Goal: Task Accomplishment & Management: Complete application form

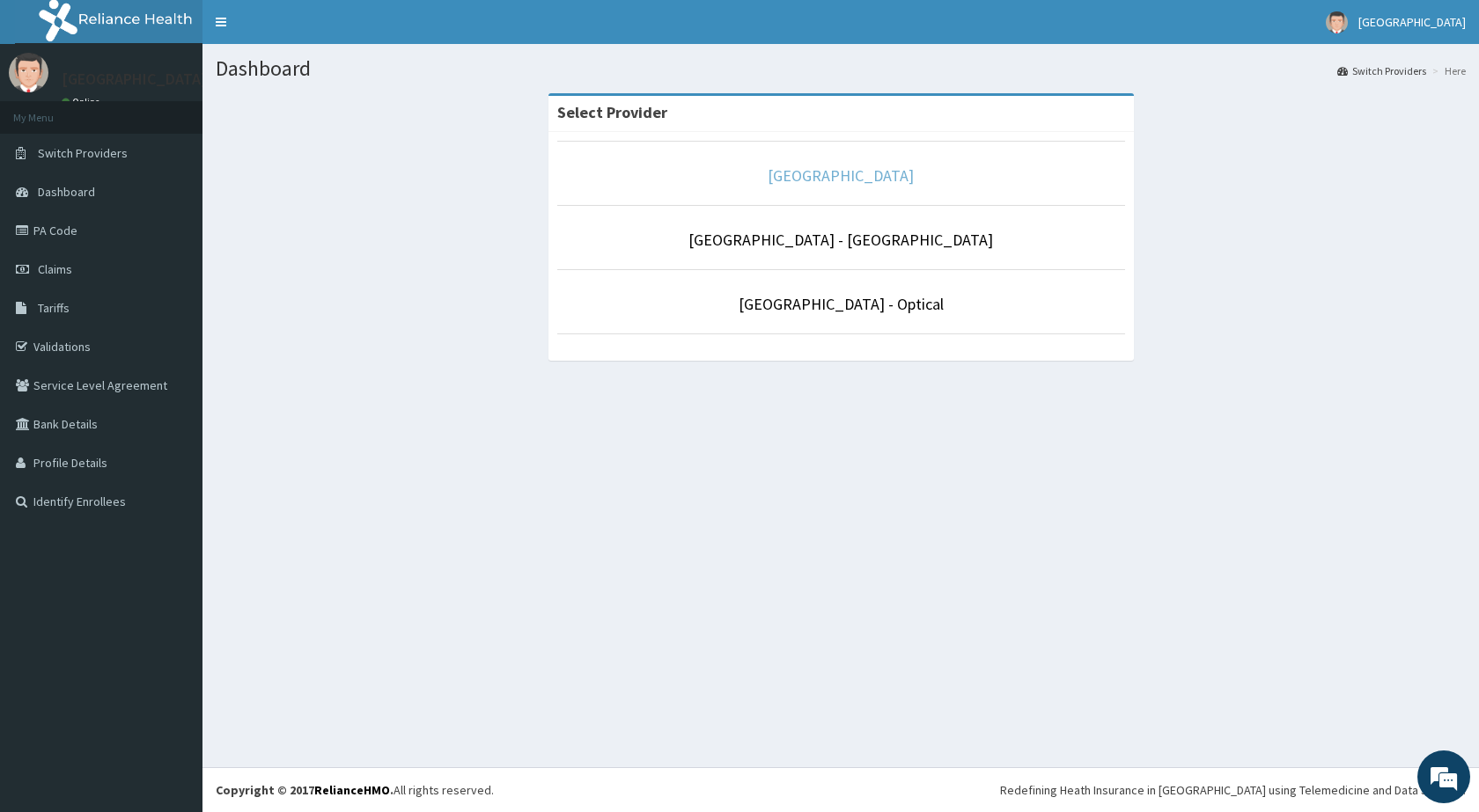
click at [788, 174] on link "[GEOGRAPHIC_DATA]" at bounding box center [840, 175] width 146 height 20
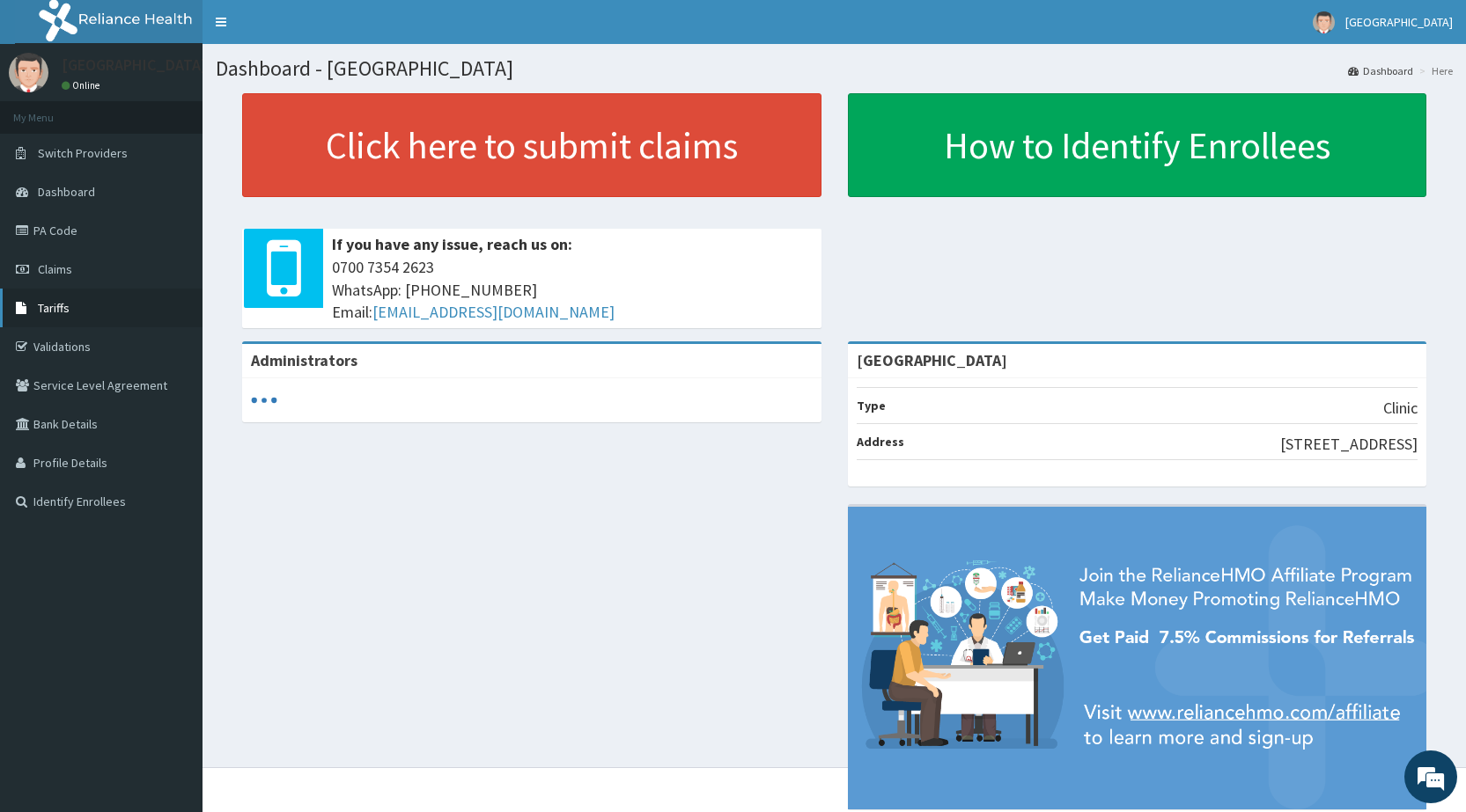
click at [61, 307] on span "Tariffs" at bounding box center [54, 308] width 32 height 16
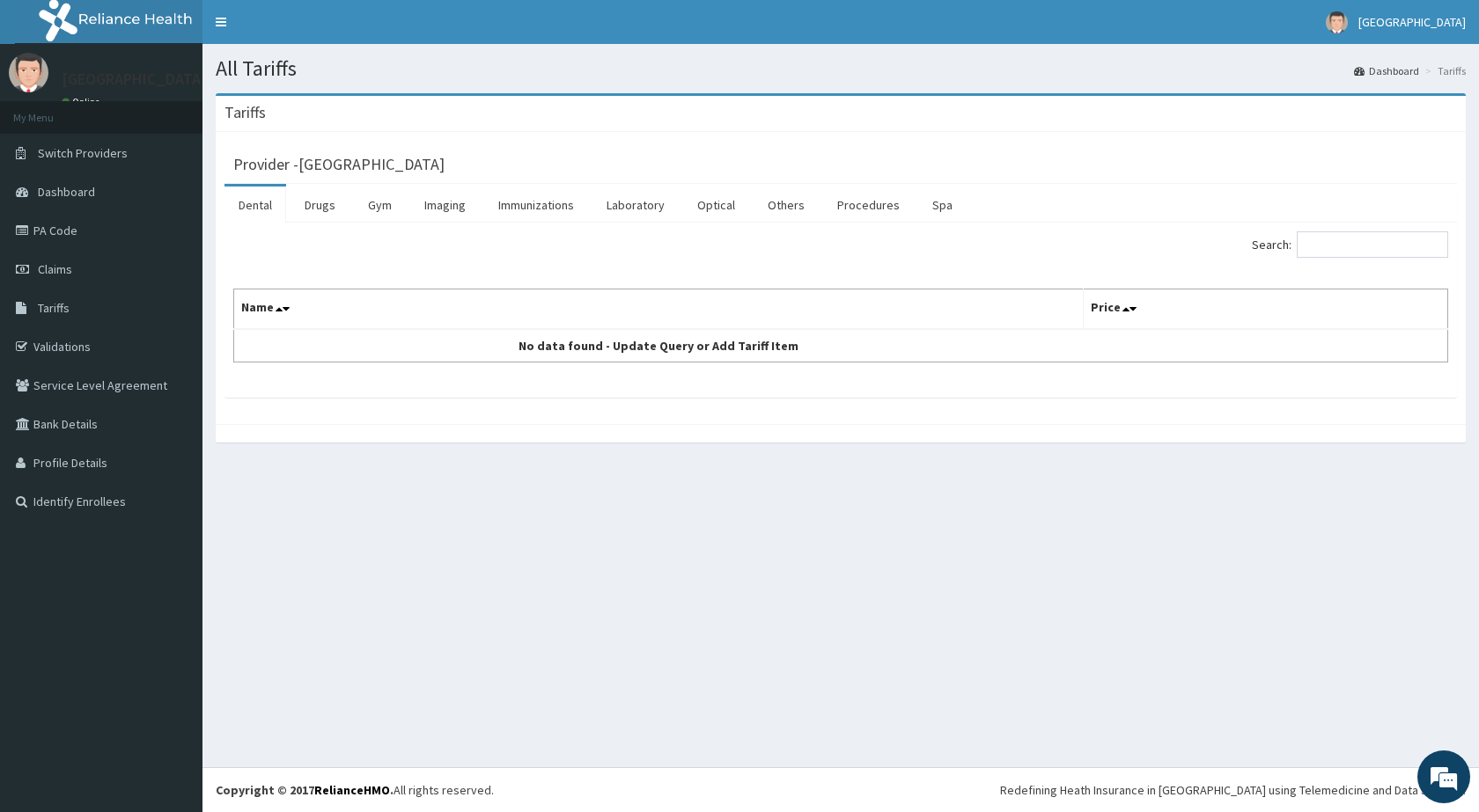
click at [272, 203] on link "Dental" at bounding box center [255, 205] width 62 height 37
click at [266, 205] on link "Dental" at bounding box center [255, 205] width 62 height 37
click at [336, 197] on link "Drugs" at bounding box center [320, 205] width 59 height 37
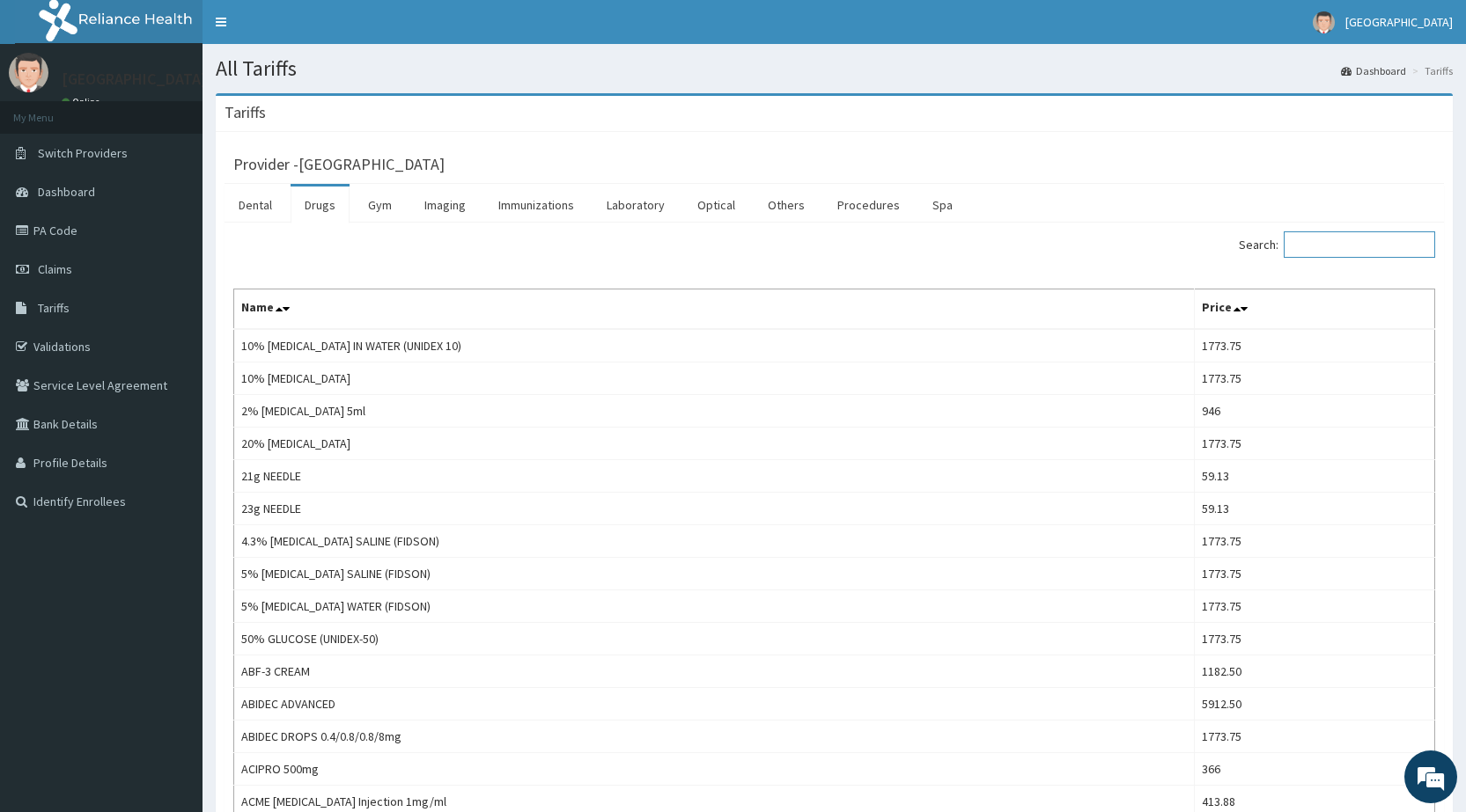
click at [1400, 234] on input "Search:" at bounding box center [1359, 244] width 151 height 27
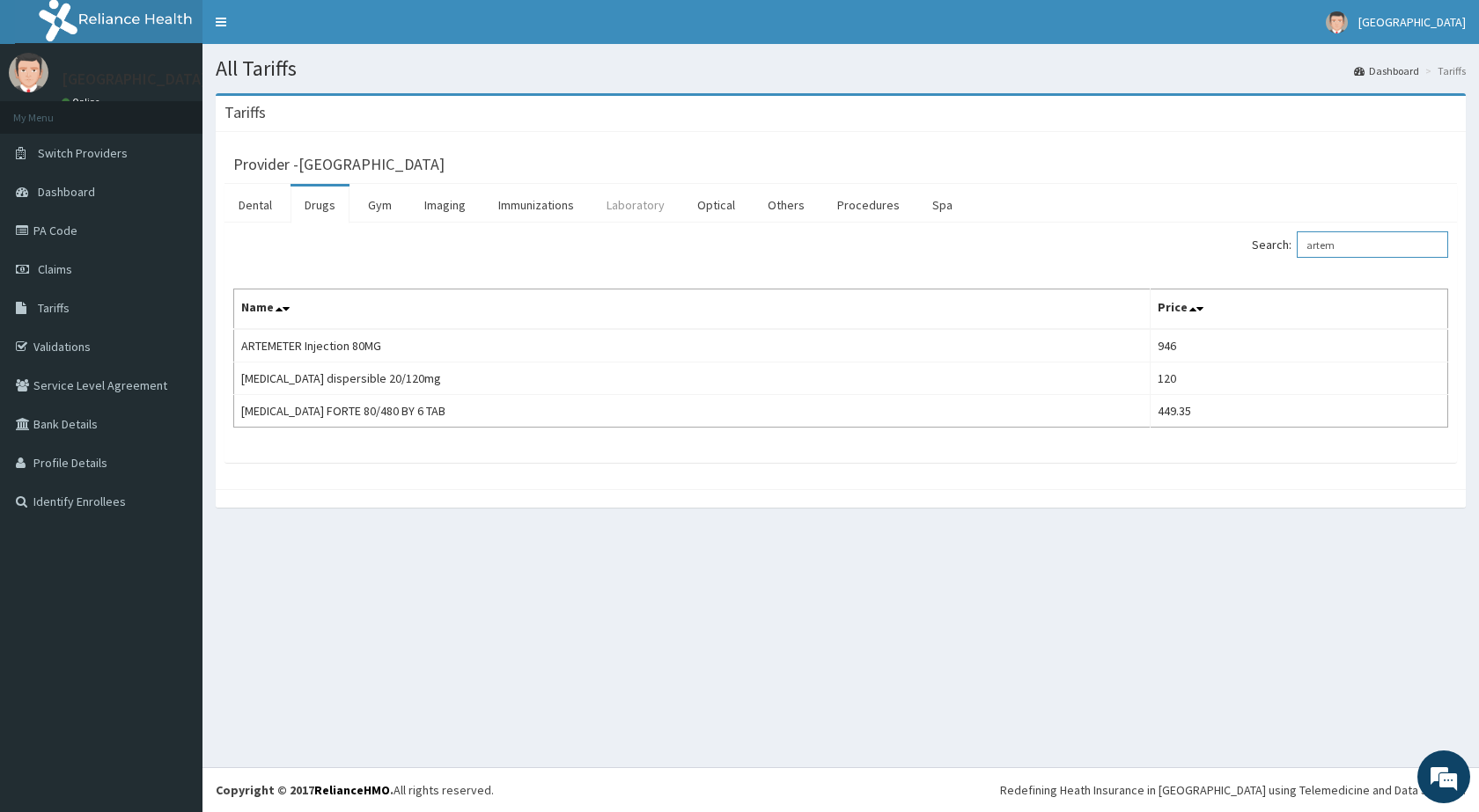
type input "artem"
click at [647, 203] on link "Laboratory" at bounding box center [635, 205] width 86 height 37
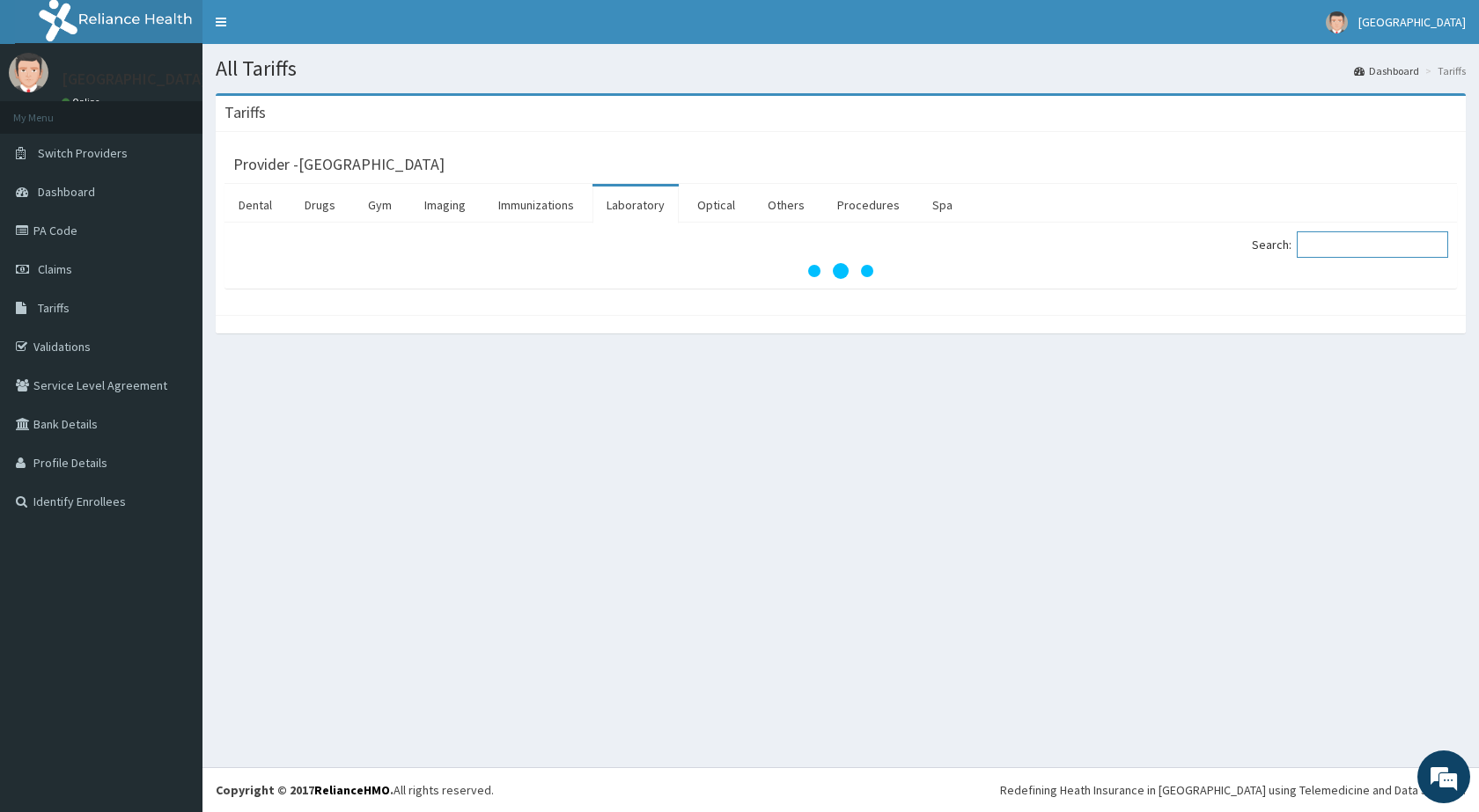
click at [1351, 247] on input "Search:" at bounding box center [1372, 244] width 151 height 27
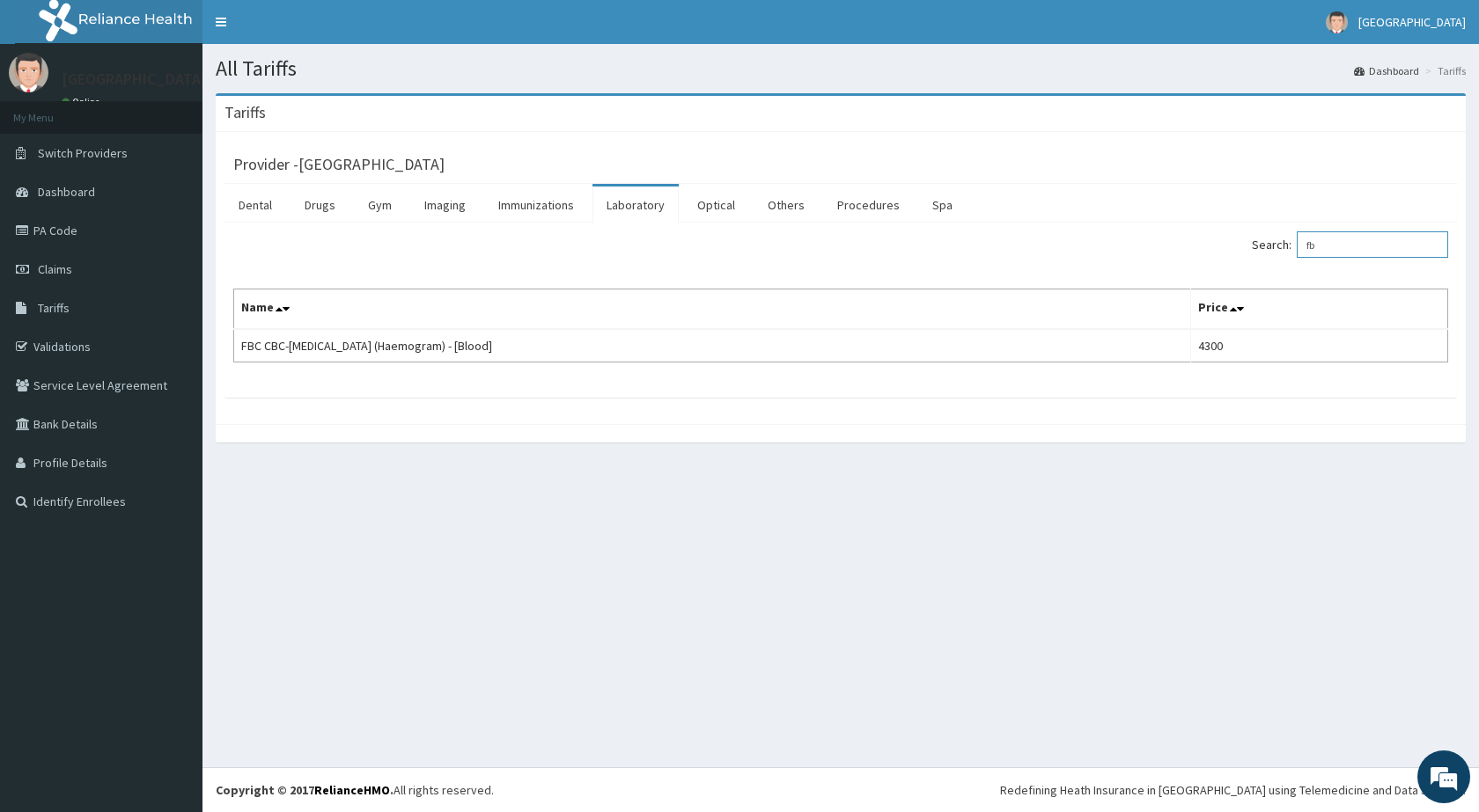
type input "f"
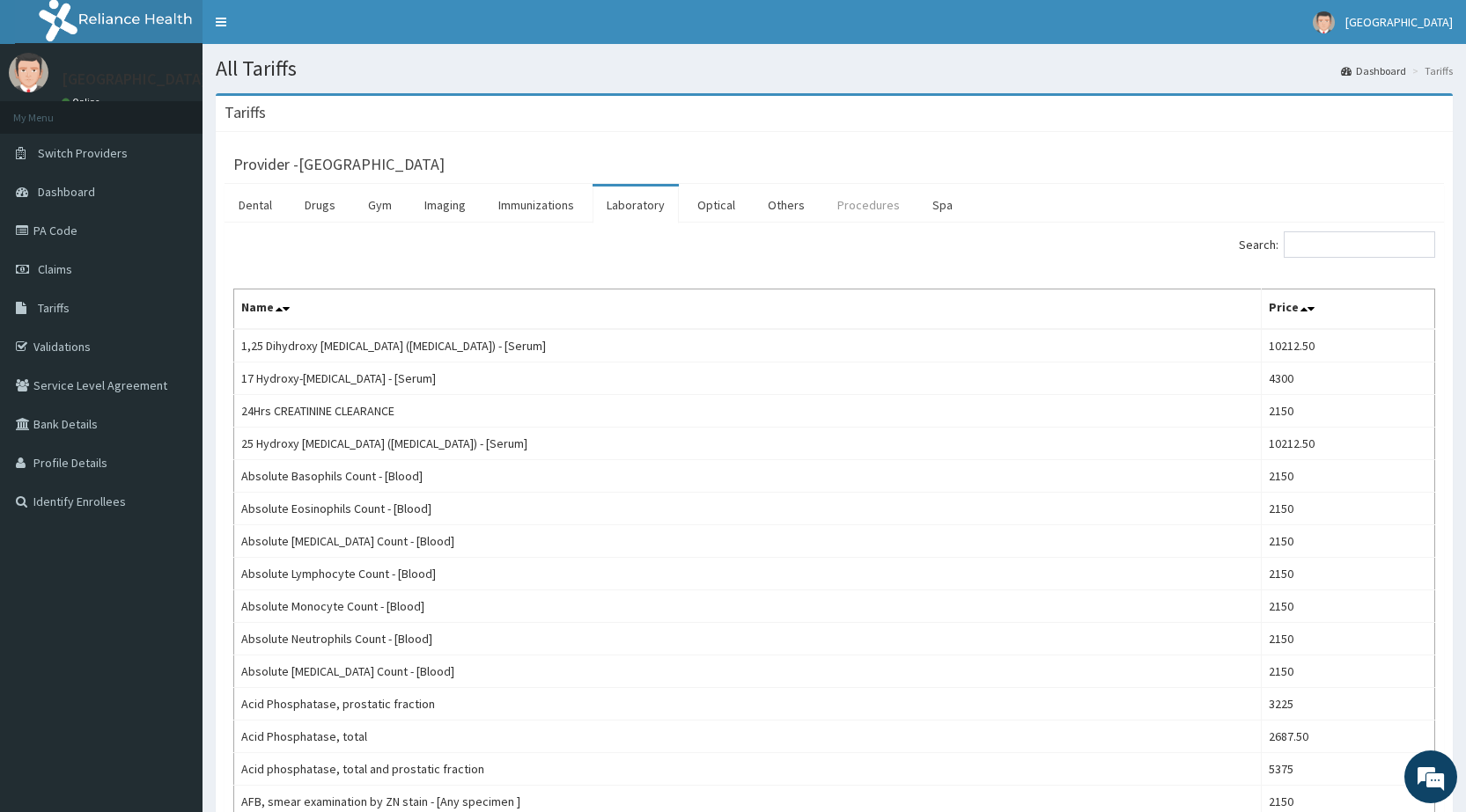
click at [859, 204] on link "Procedures" at bounding box center [868, 205] width 90 height 37
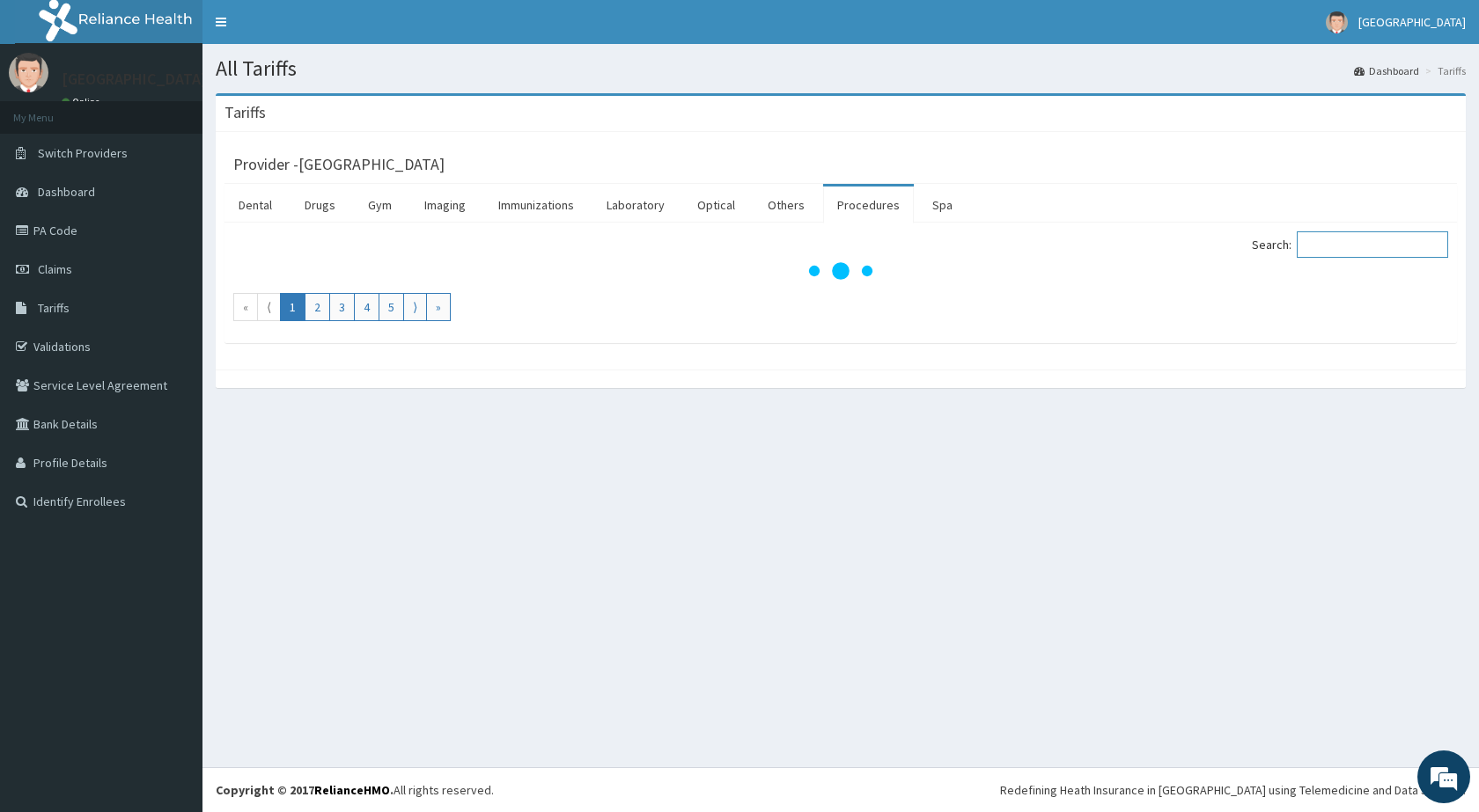
click at [1351, 248] on input "Search:" at bounding box center [1372, 244] width 151 height 27
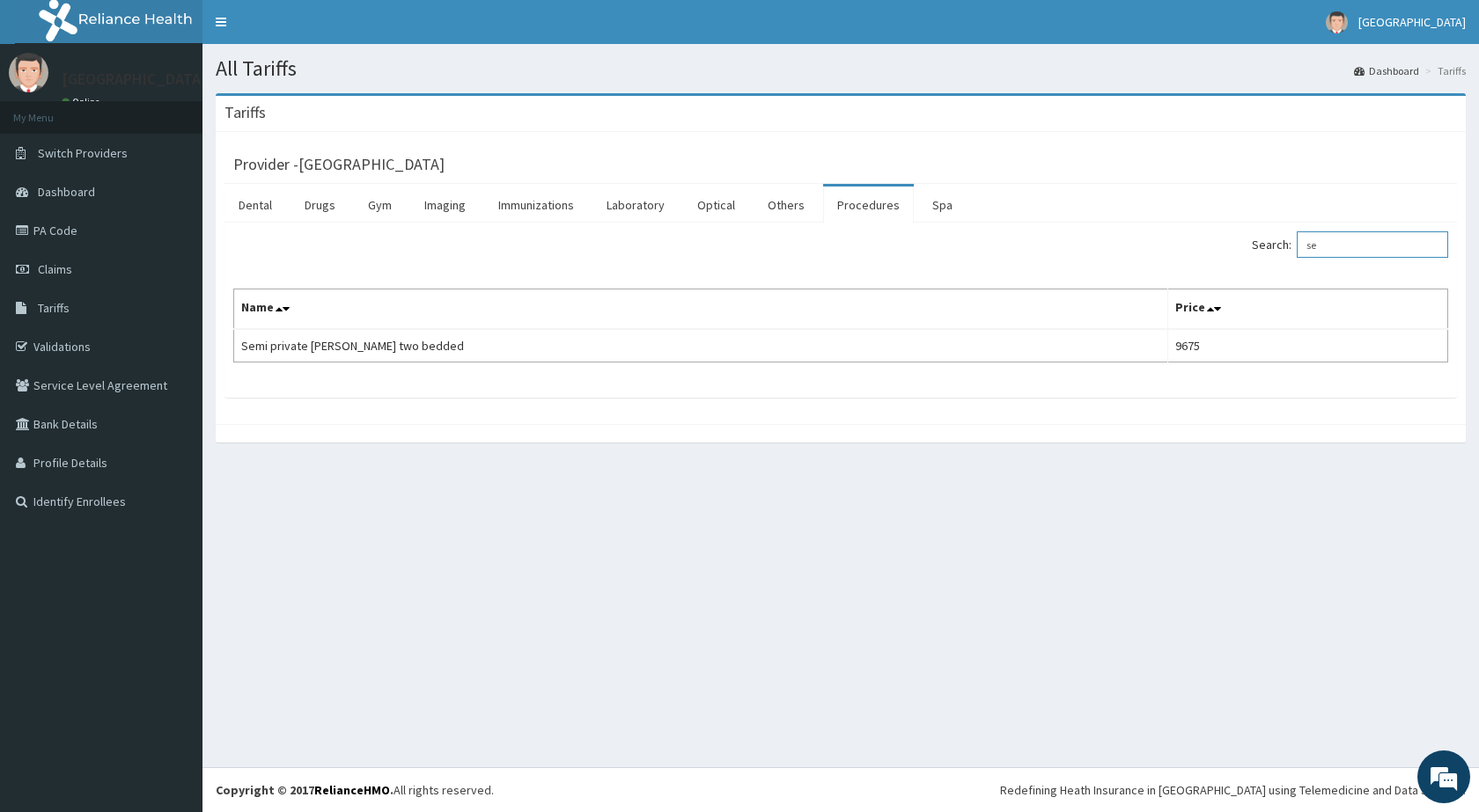
type input "s"
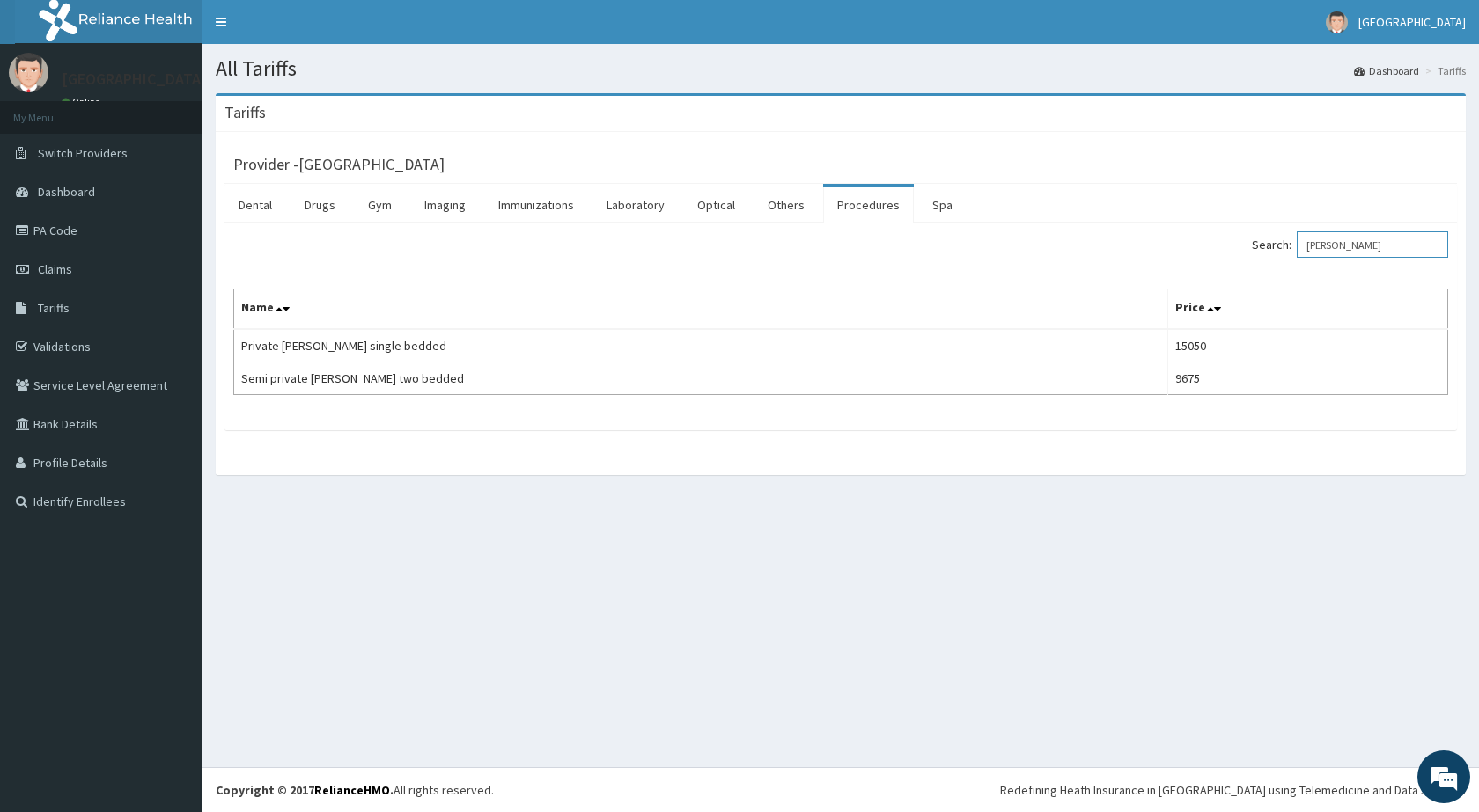
type input "priva"
click at [72, 147] on span "Switch Providers" at bounding box center [82, 153] width 89 height 16
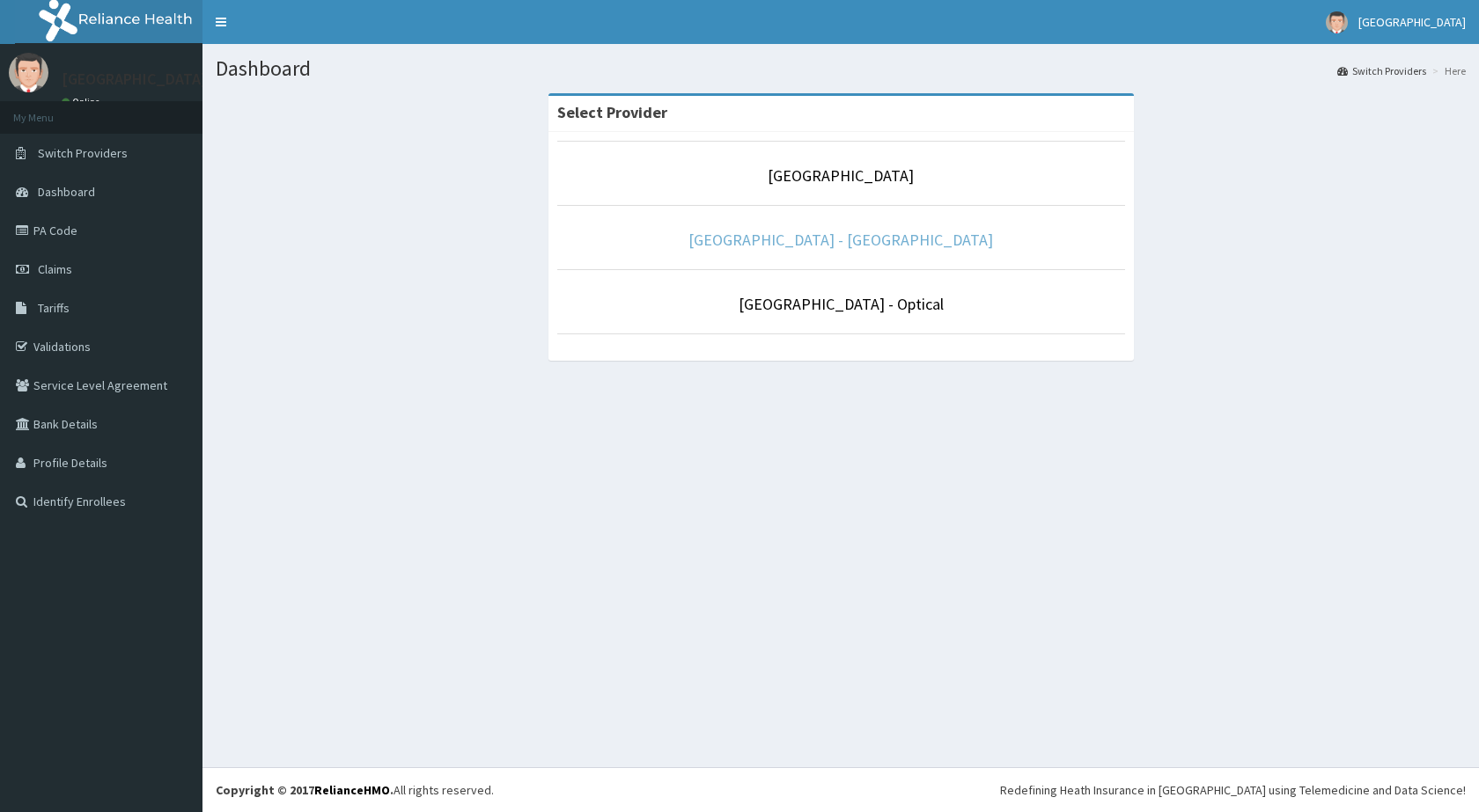
click at [786, 241] on link "De Lakeland Imperial Hospital - Dental" at bounding box center [840, 239] width 305 height 20
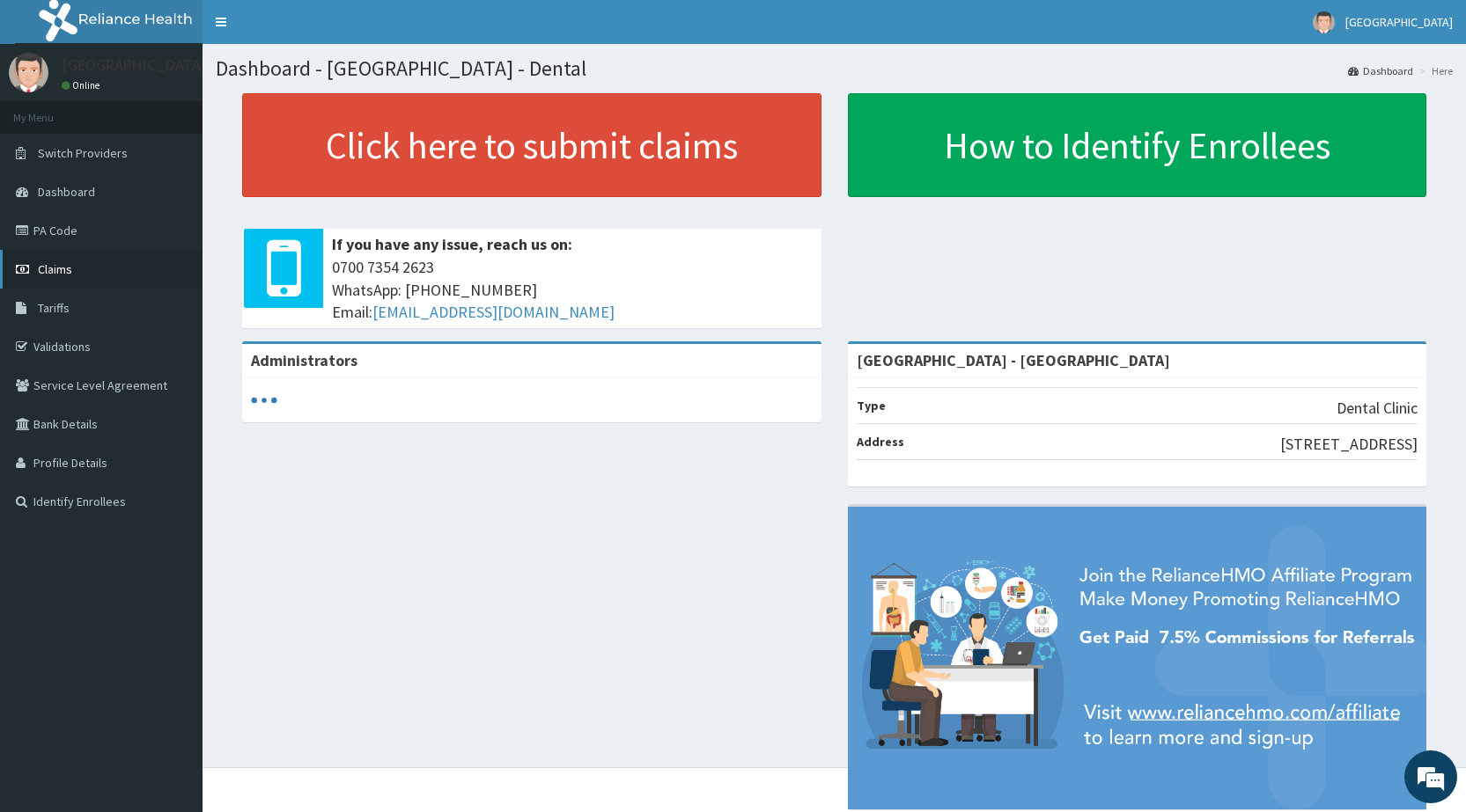
click at [56, 269] on span "Claims" at bounding box center [55, 269] width 35 height 16
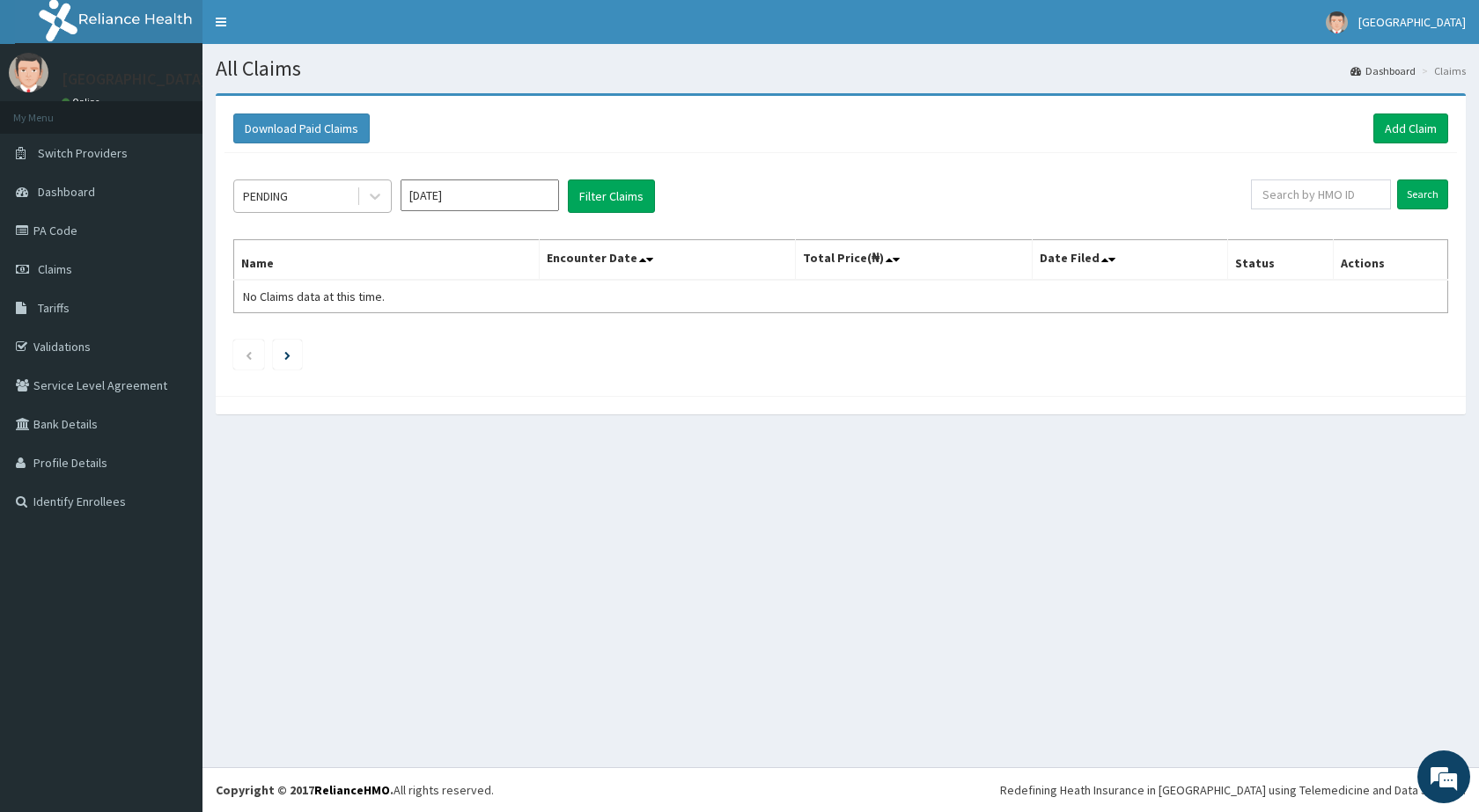
click at [337, 208] on div "PENDING" at bounding box center [295, 197] width 122 height 28
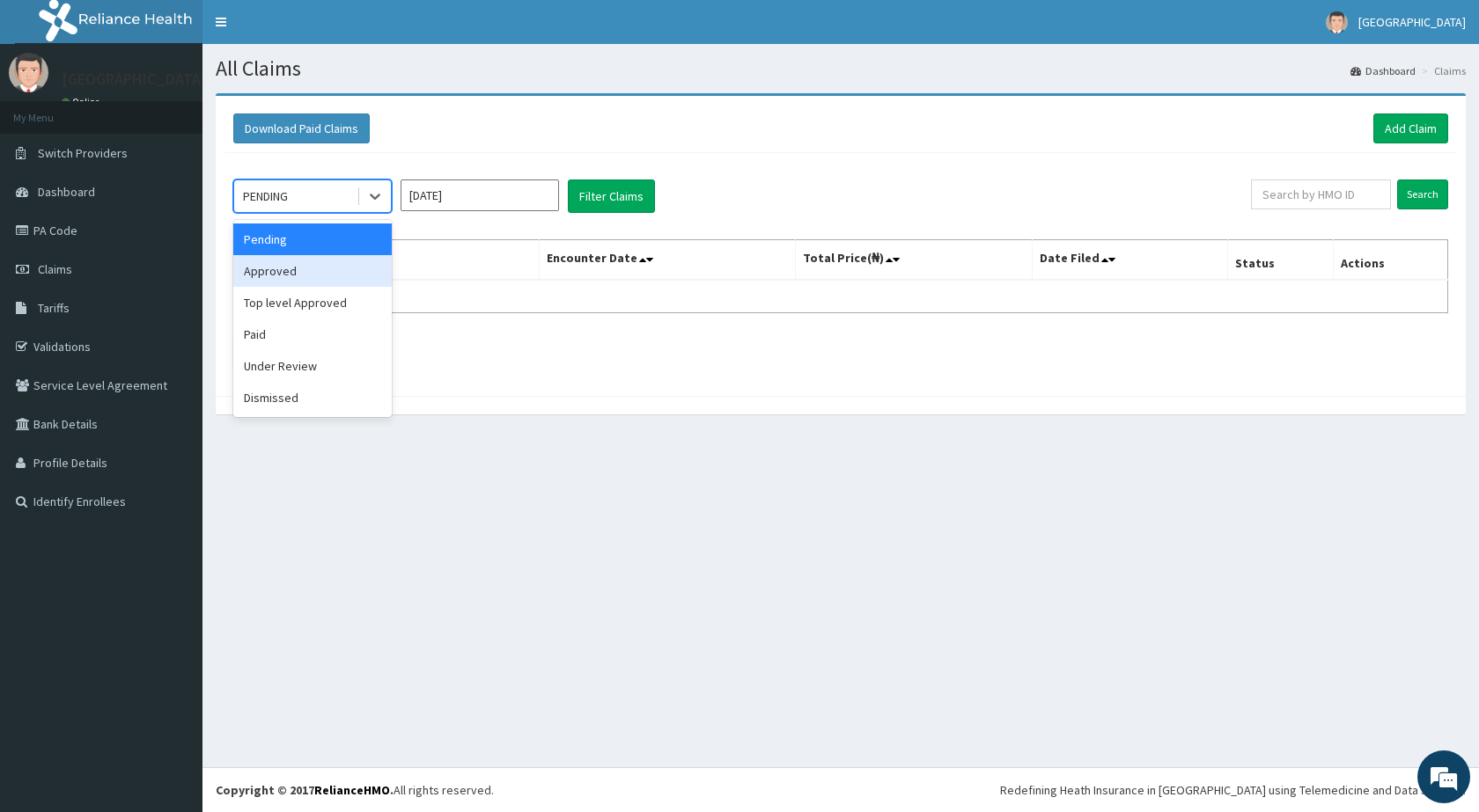
click at [295, 279] on div "Approved" at bounding box center [312, 271] width 159 height 32
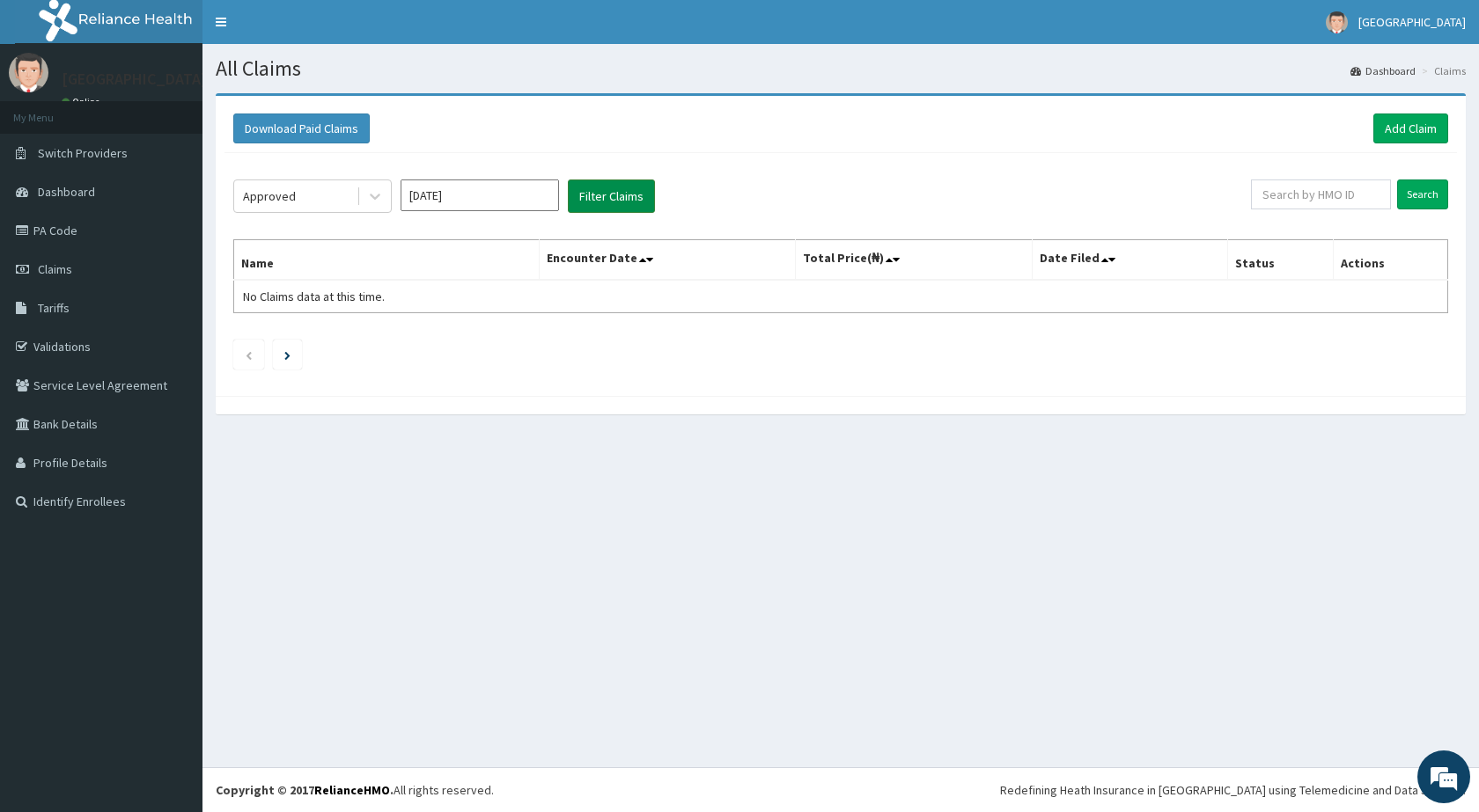
click at [594, 198] on button "Filter Claims" at bounding box center [611, 197] width 87 height 34
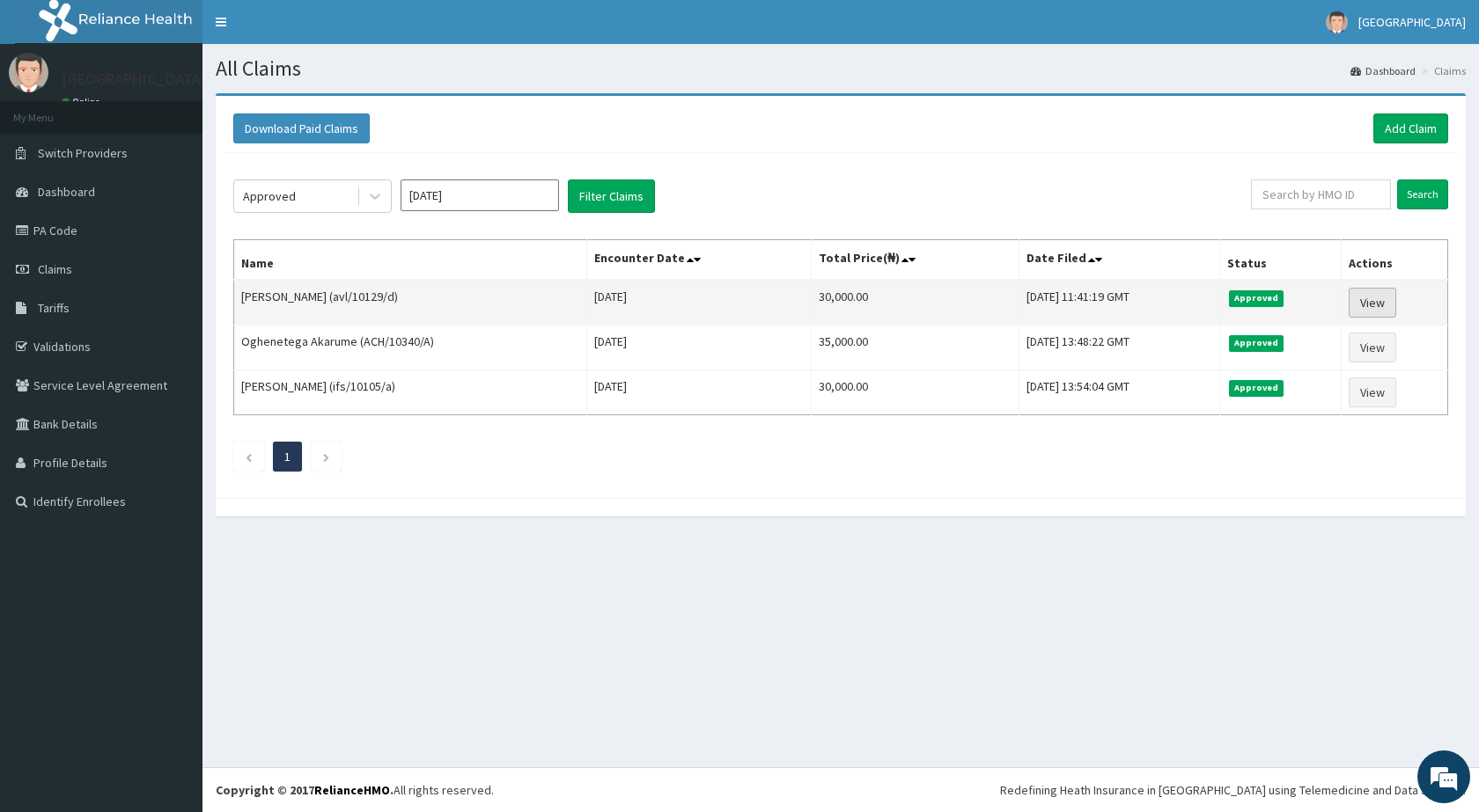
click at [1371, 300] on link "View" at bounding box center [1373, 303] width 48 height 30
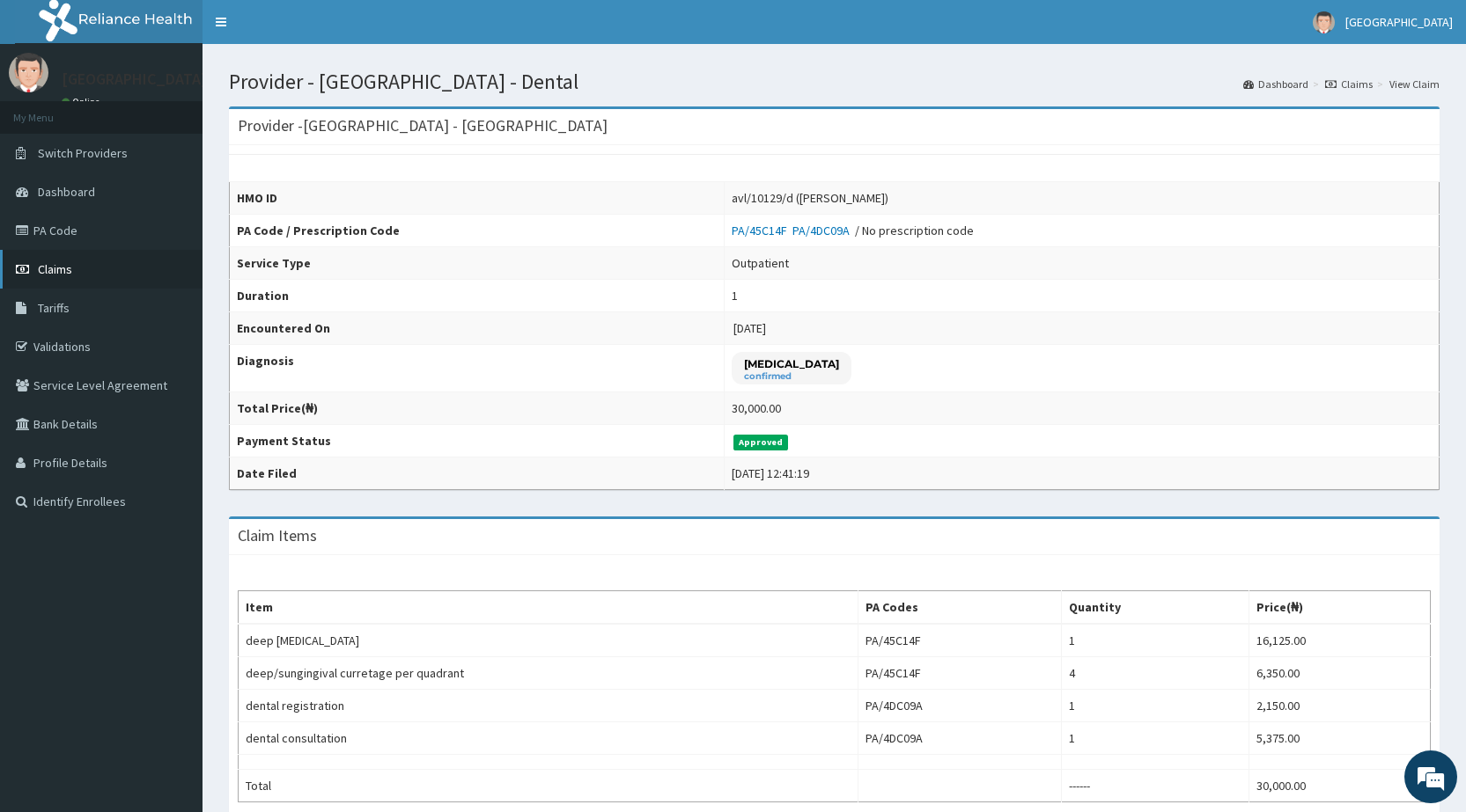
click at [50, 270] on span "Claims" at bounding box center [55, 269] width 35 height 16
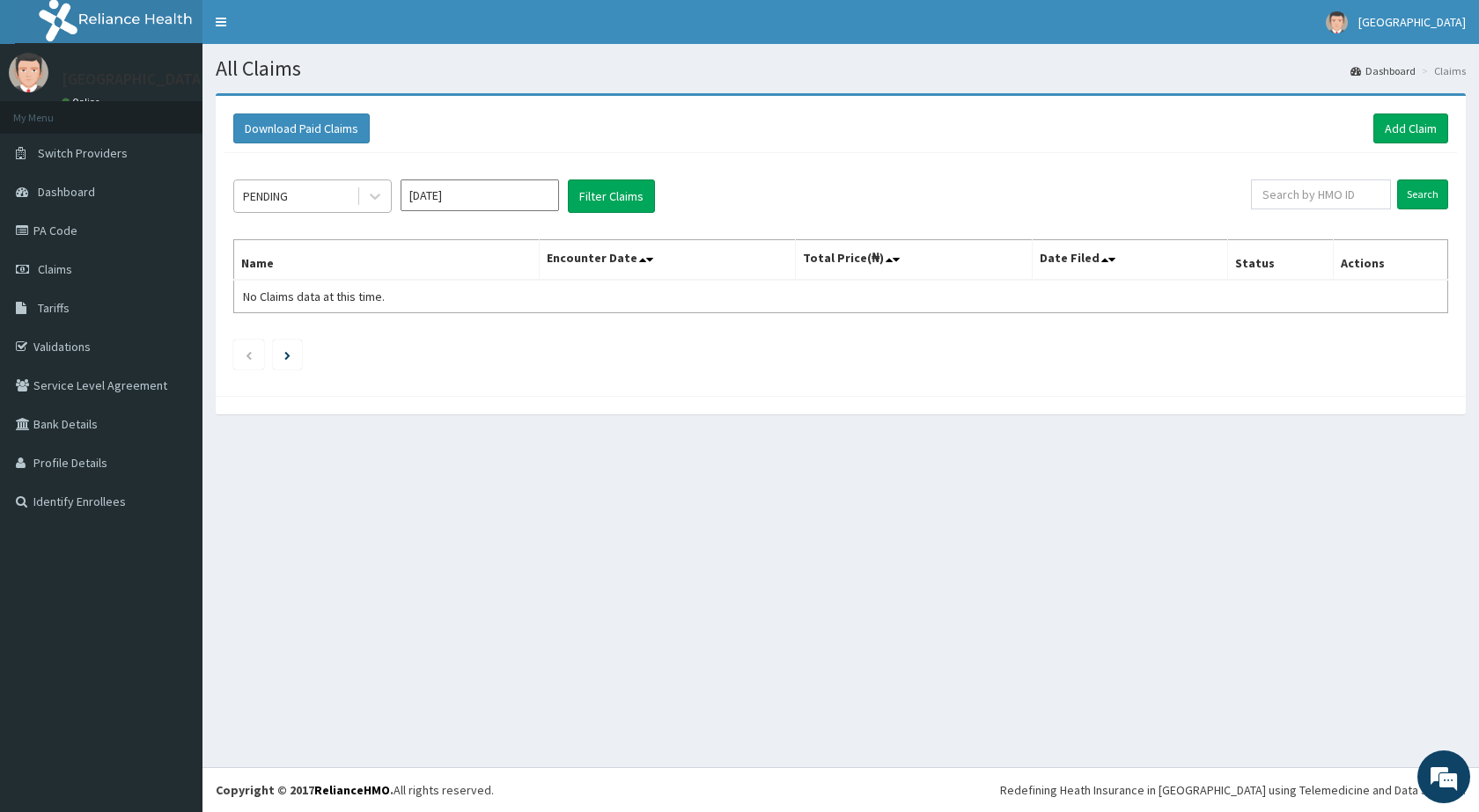
click at [321, 200] on div "PENDING" at bounding box center [295, 197] width 122 height 28
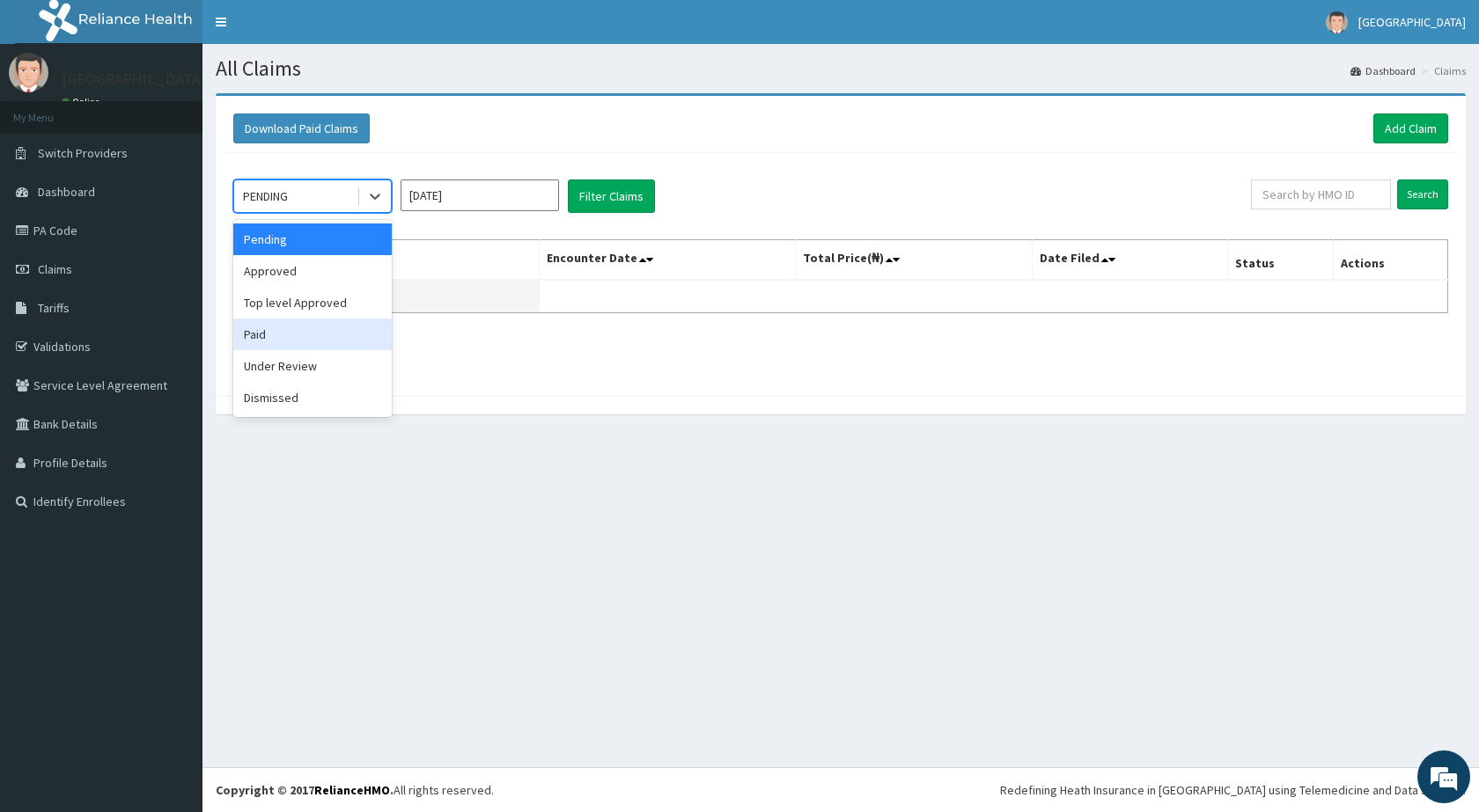
drag, startPoint x: 294, startPoint y: 331, endPoint x: 416, endPoint y: 293, distance: 127.8
click at [302, 329] on div "Paid" at bounding box center [312, 335] width 159 height 32
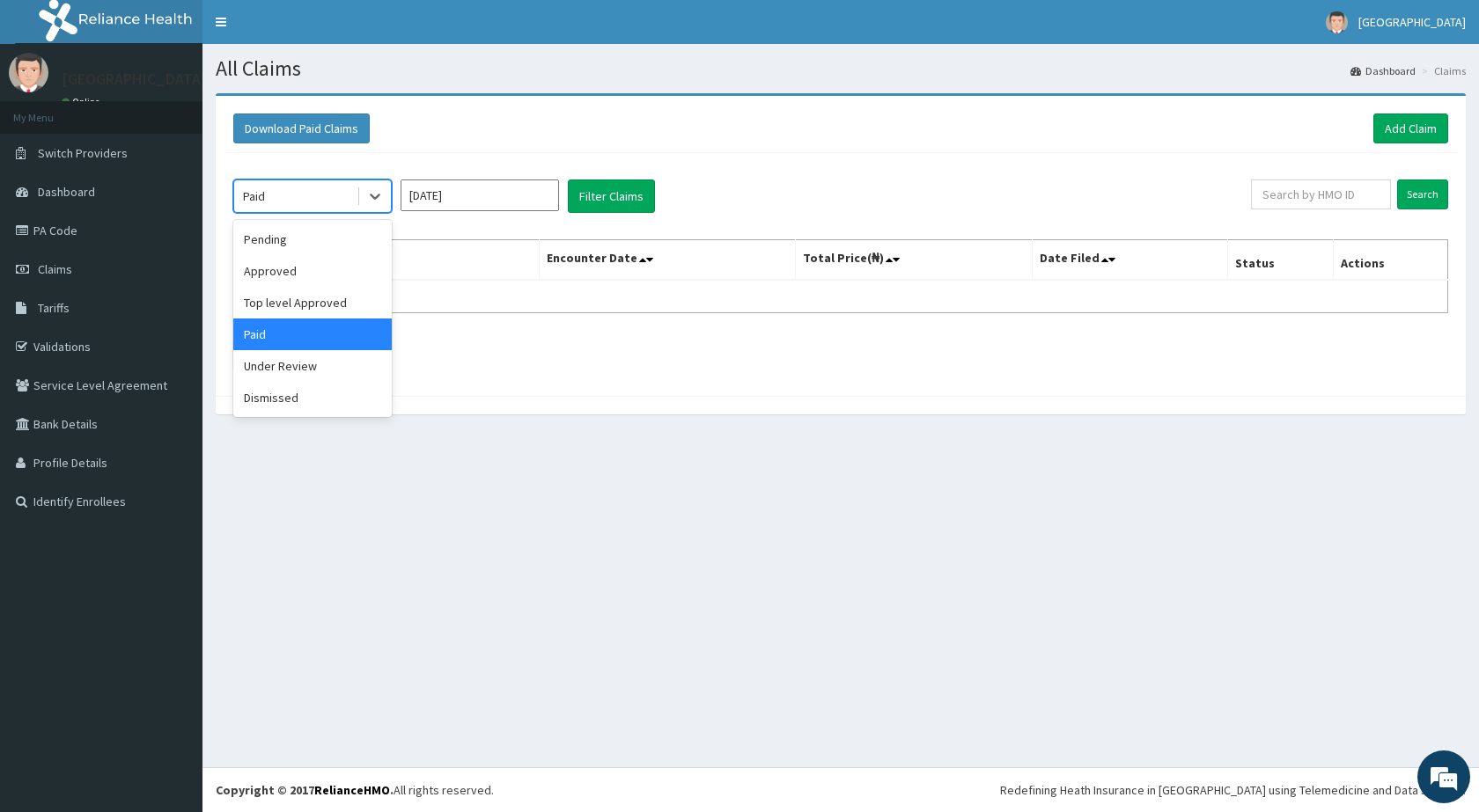
click at [333, 203] on div "Paid" at bounding box center [295, 197] width 122 height 28
click at [283, 271] on div "Approved" at bounding box center [312, 271] width 159 height 32
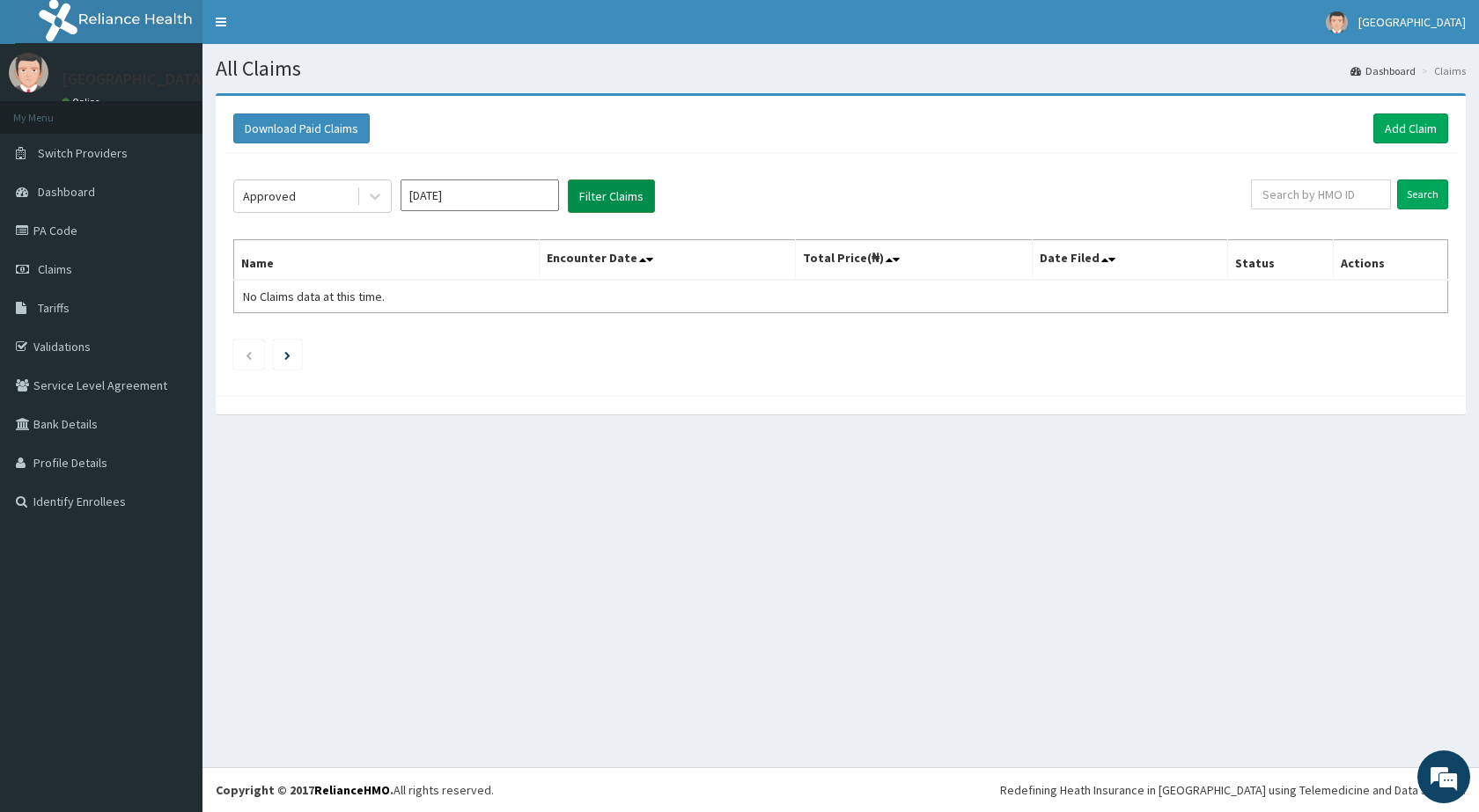
click at [610, 182] on button "Filter Claims" at bounding box center [611, 197] width 87 height 34
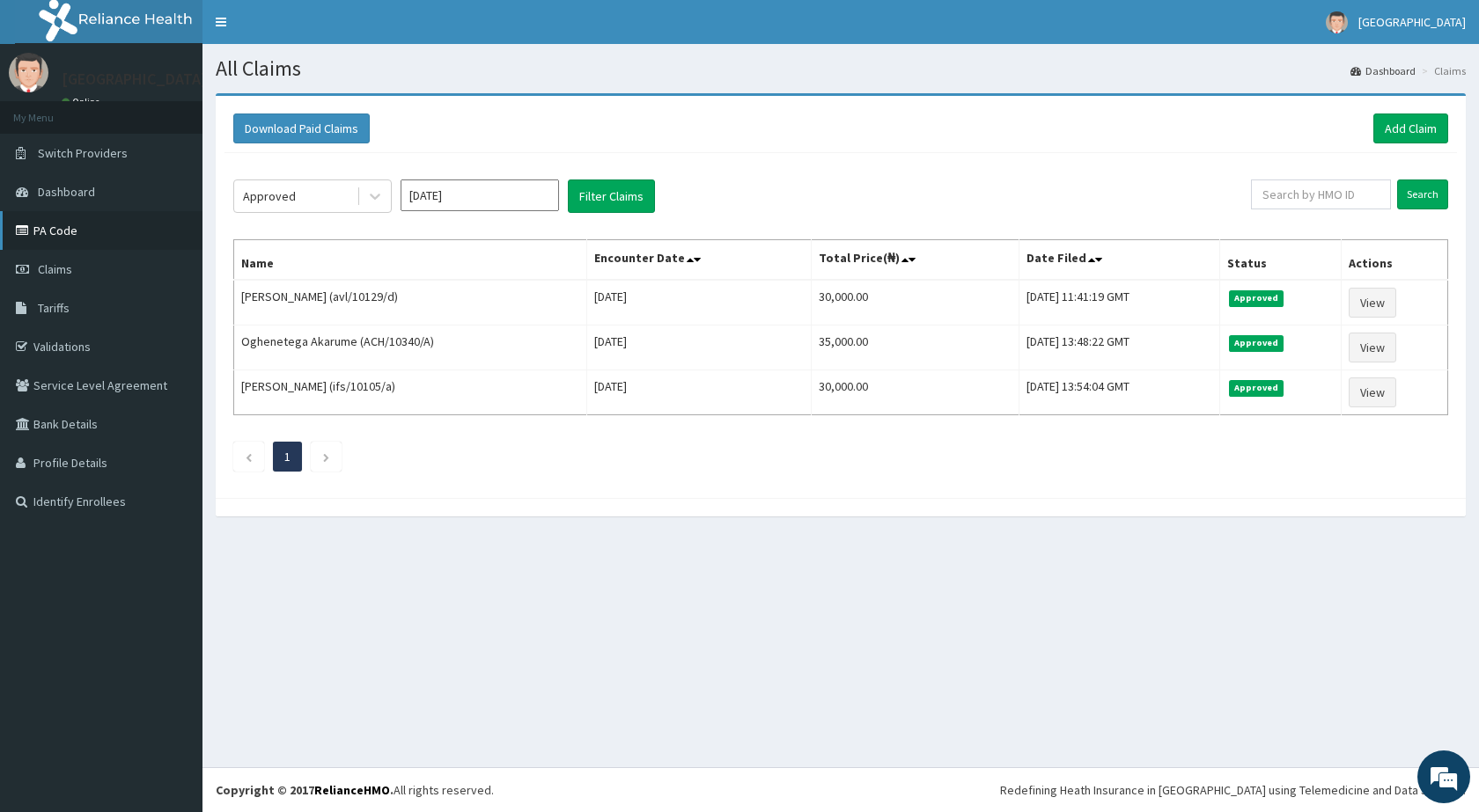
click at [106, 232] on link "PA Code" at bounding box center [101, 231] width 203 height 39
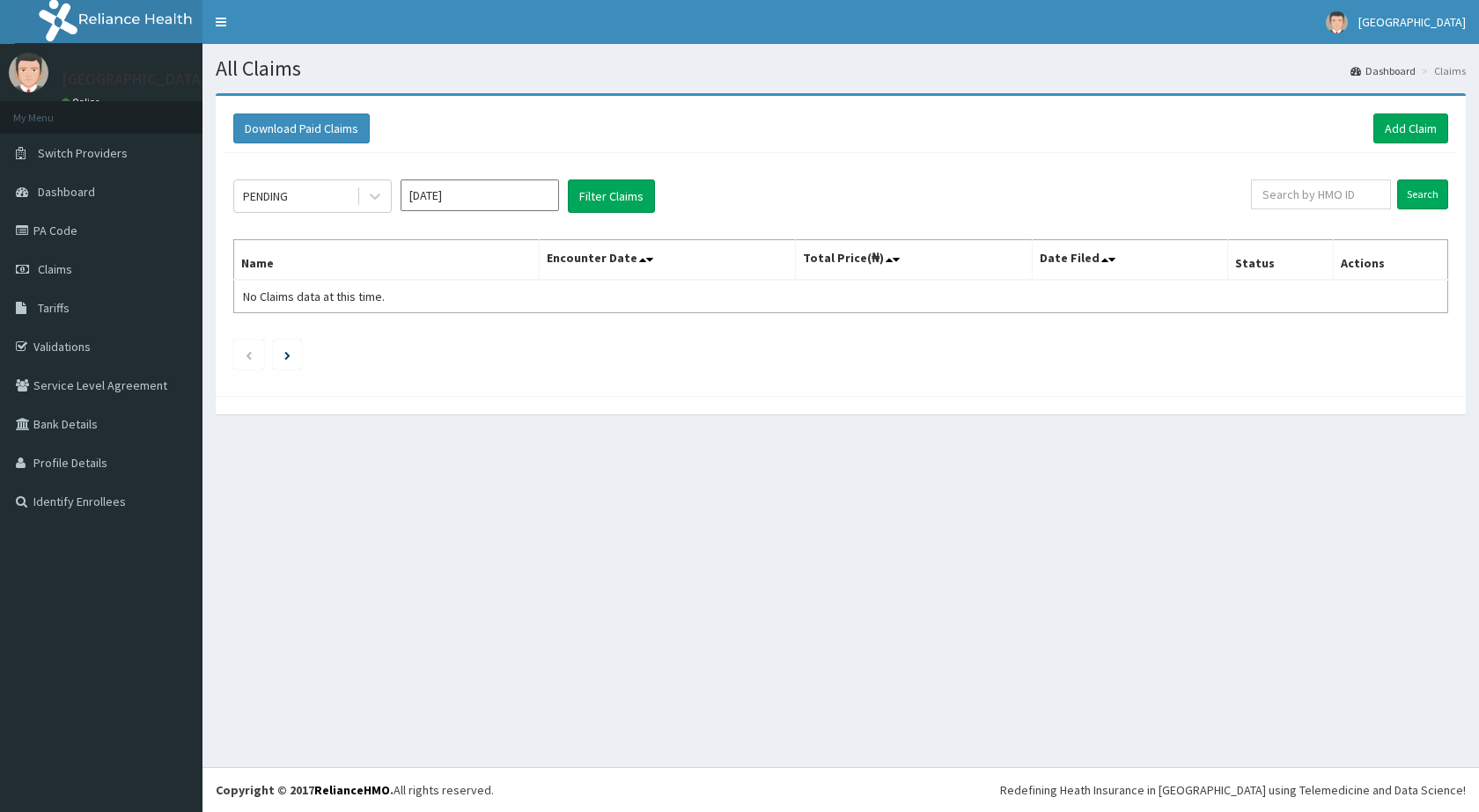
click at [299, 199] on div "PENDING" at bounding box center [295, 197] width 122 height 28
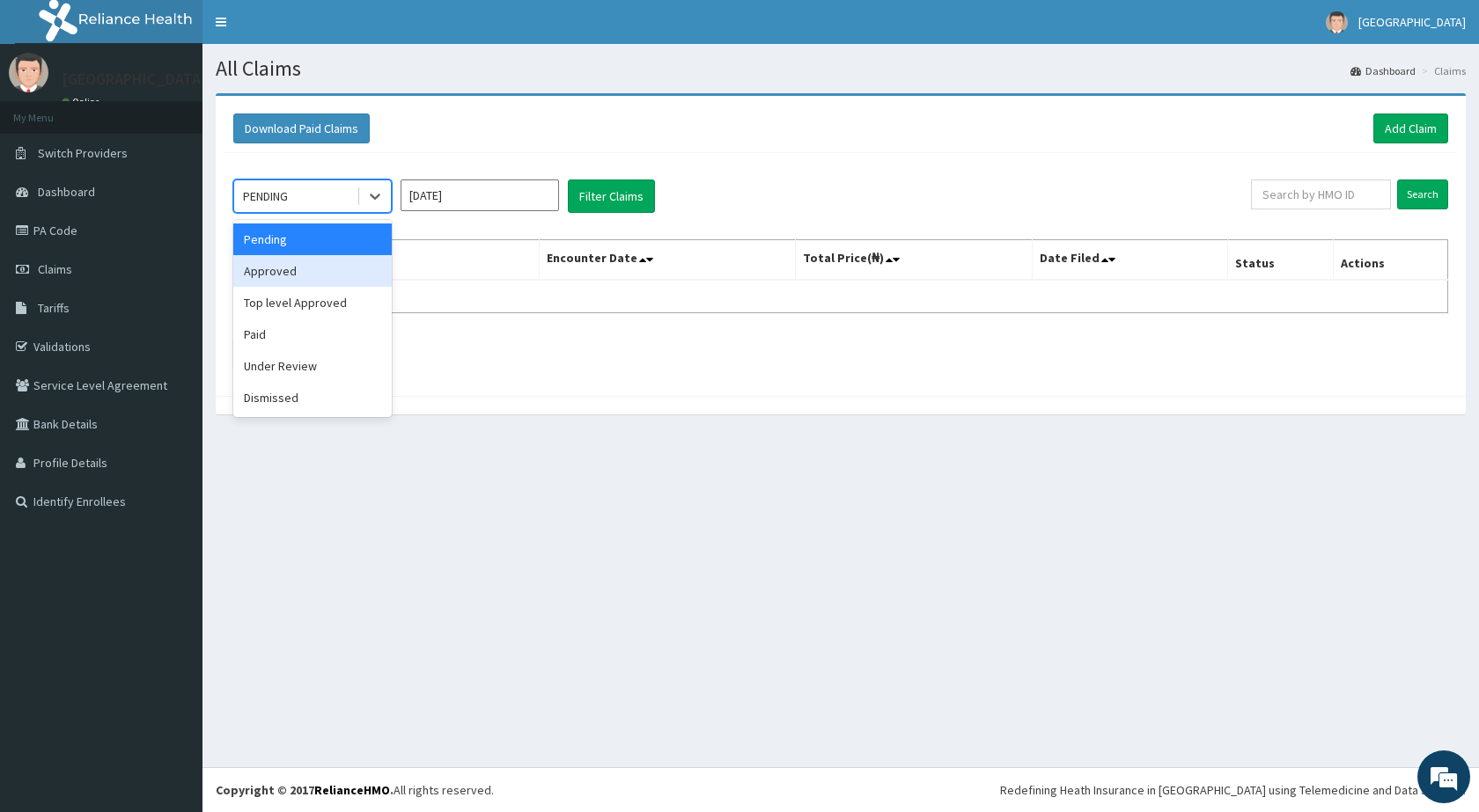
click at [296, 272] on div "Approved" at bounding box center [312, 271] width 159 height 32
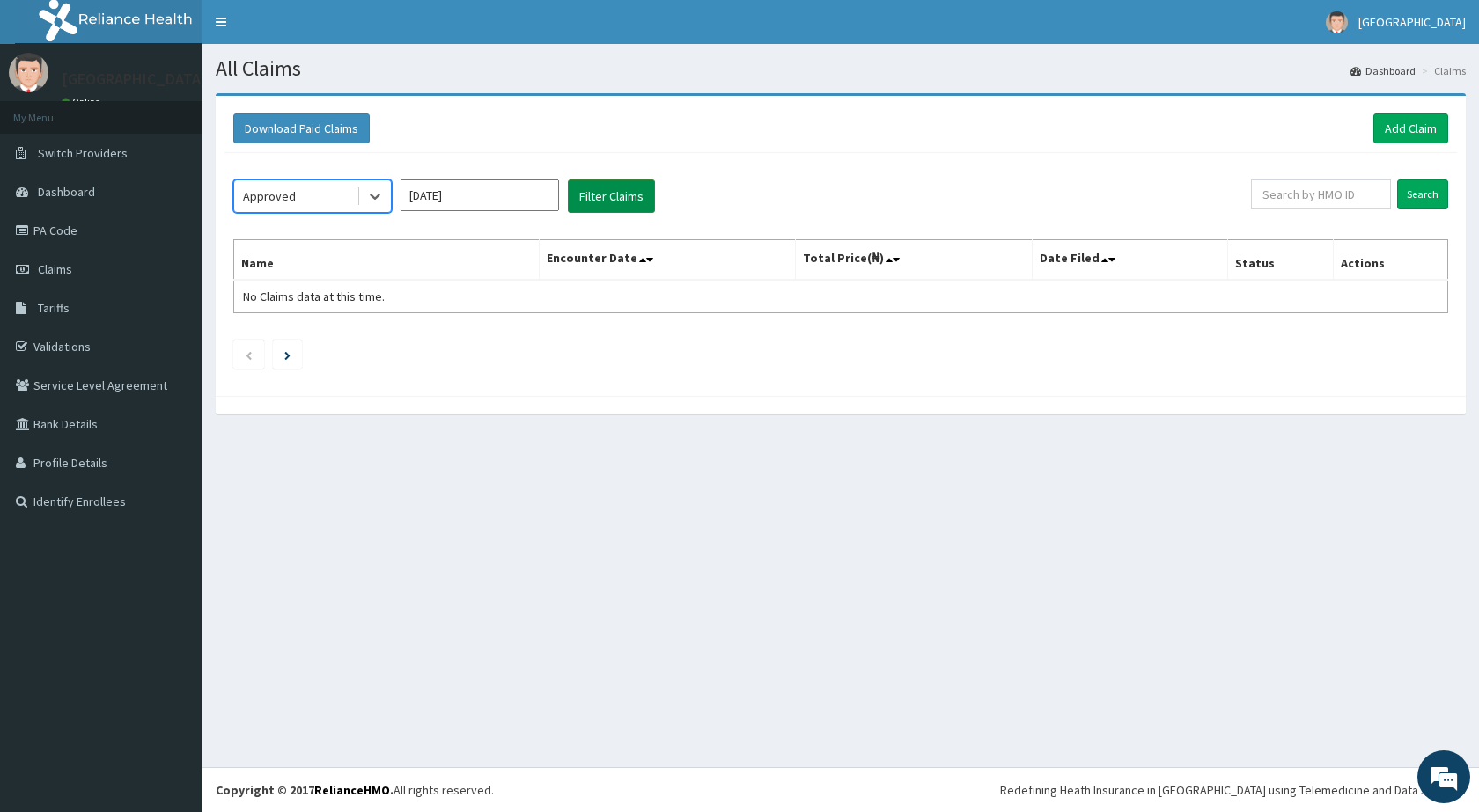
click at [615, 200] on button "Filter Claims" at bounding box center [611, 197] width 87 height 34
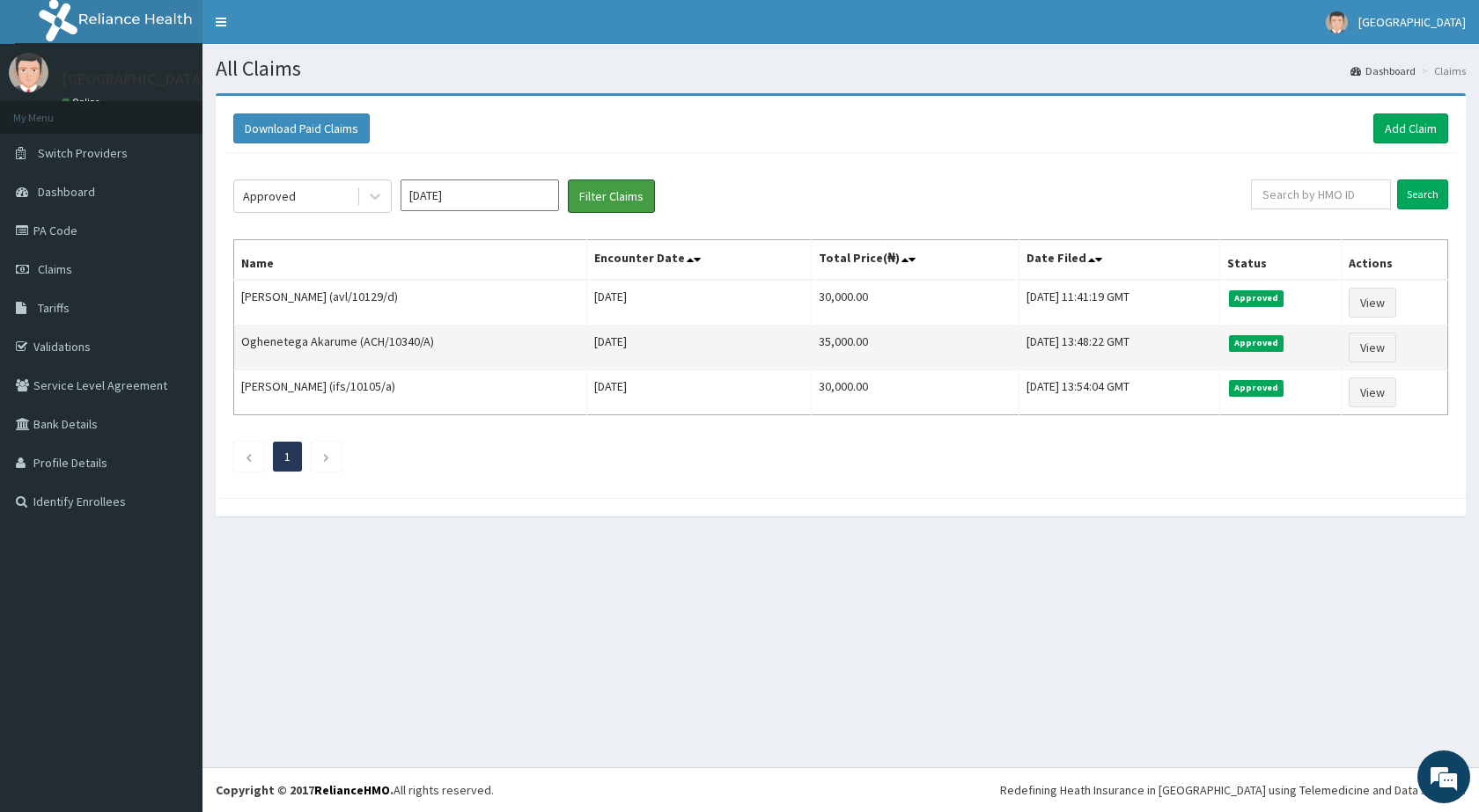
click at [568, 180] on button "Filter Claims" at bounding box center [611, 197] width 87 height 34
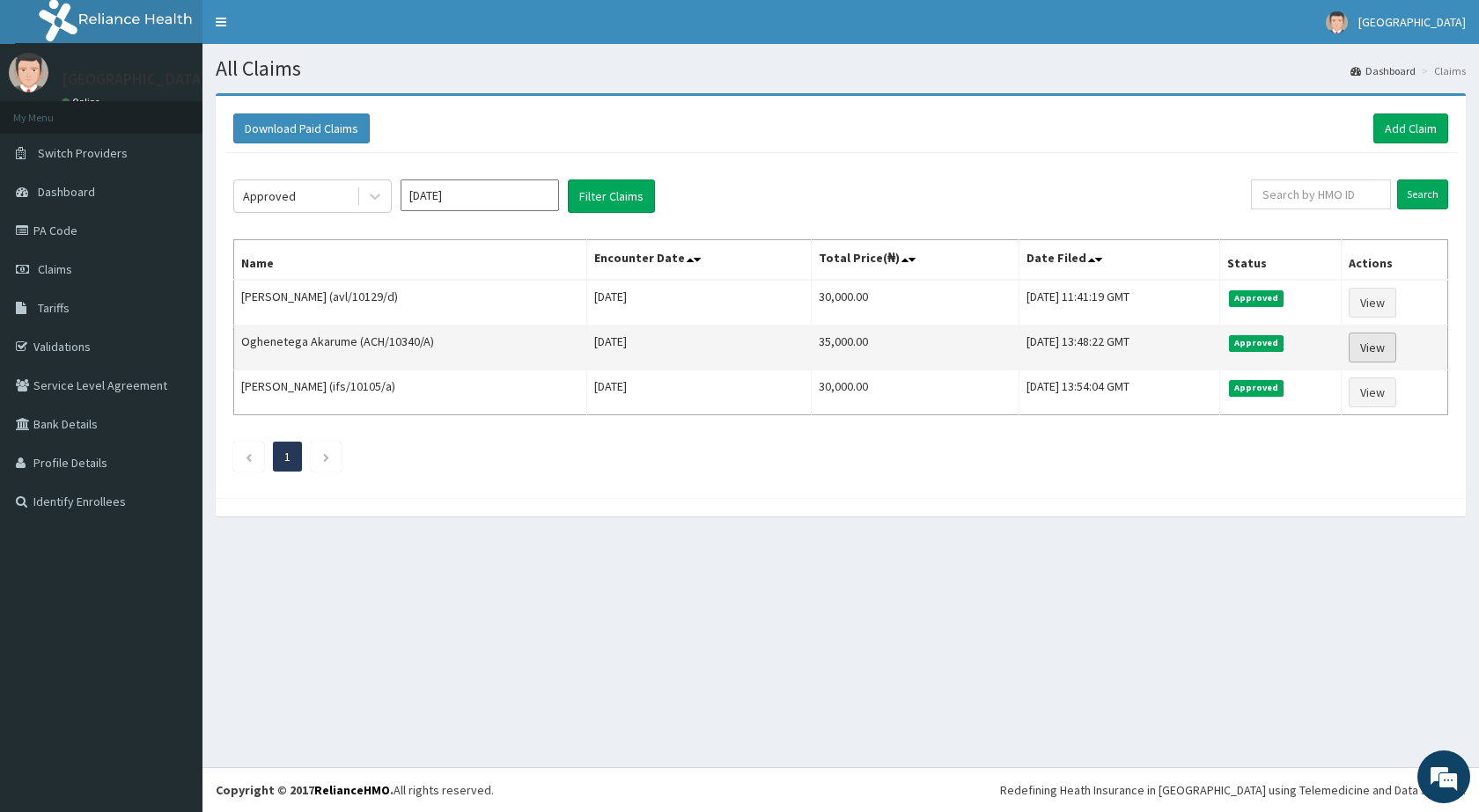
click at [1374, 355] on link "View" at bounding box center [1373, 348] width 48 height 30
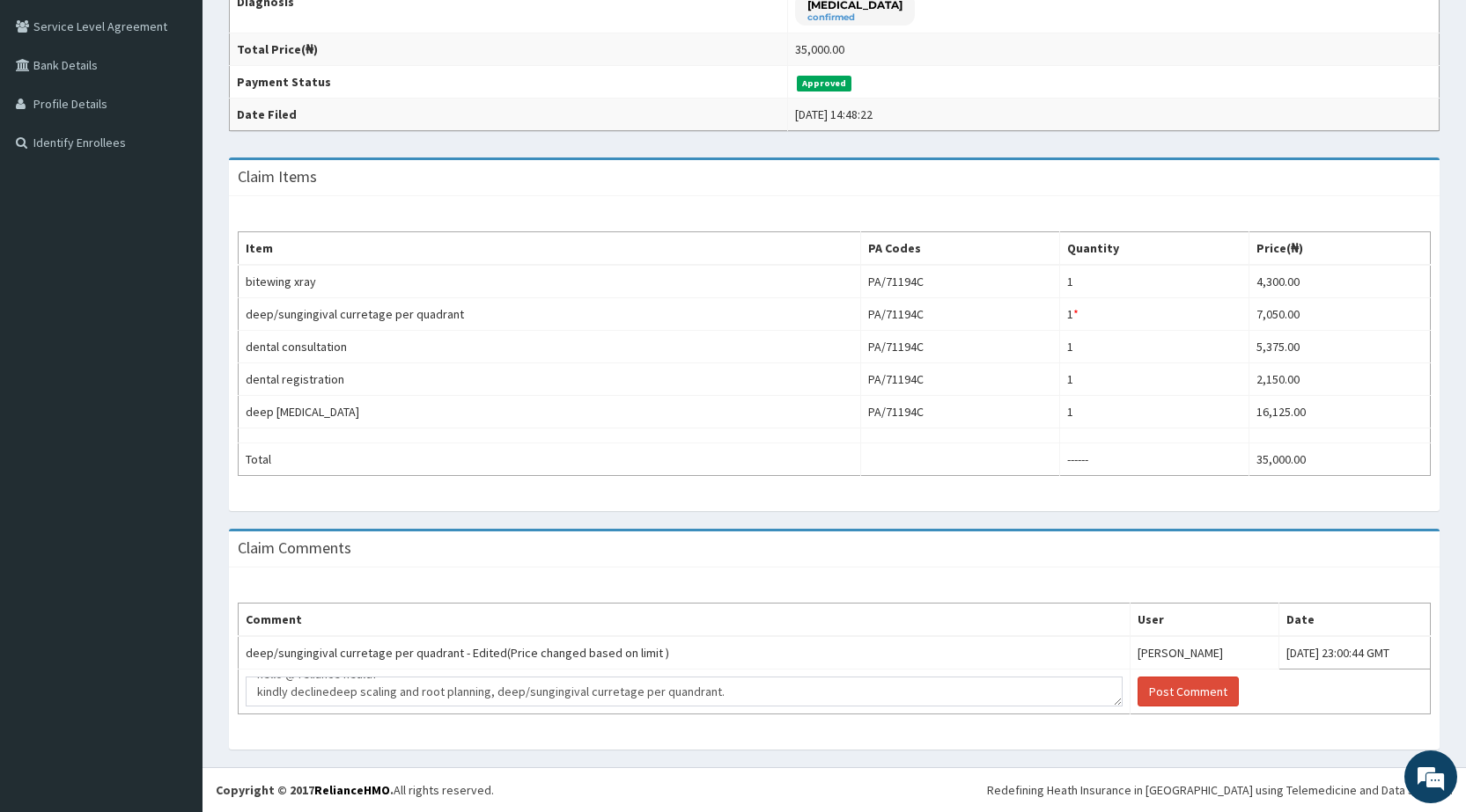
scroll to position [48, 0]
click at [408, 700] on textarea "hello @ reliance health kindly declinedeep scaling and root planning, deep/sung…" at bounding box center [684, 692] width 877 height 30
click at [399, 699] on textarea "hello @ reliance health kindly declinedeep scaling and root planning, deep/sung…" at bounding box center [684, 692] width 877 height 30
click at [373, 697] on textarea "hello @ reliance health kindly declinedeep scaling and root planning, deep/sung…" at bounding box center [684, 692] width 877 height 30
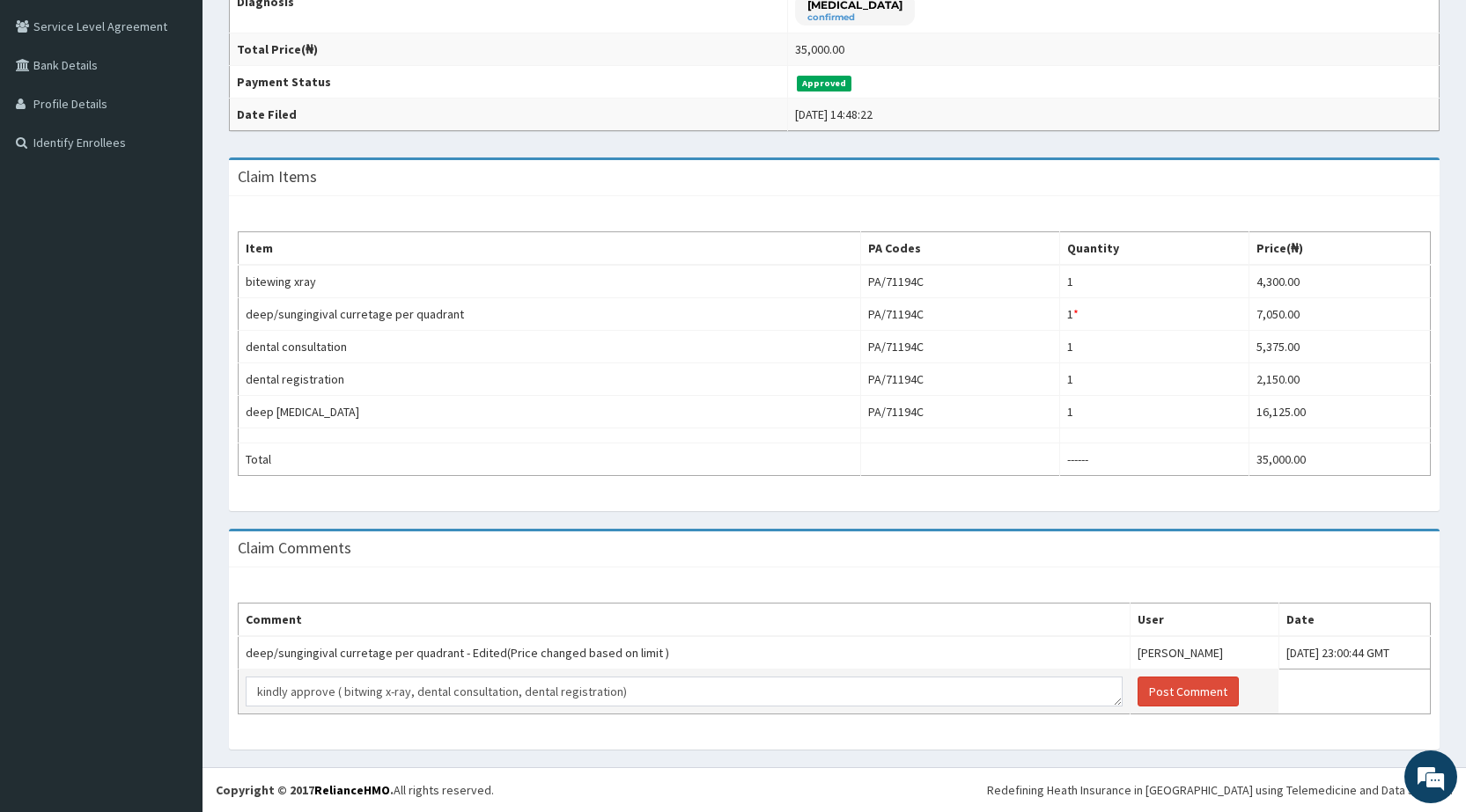
click at [628, 692] on textarea "hello @ reliance health kindly declinedeep scaling and root planning, deep/sung…" at bounding box center [684, 692] width 877 height 30
click at [554, 682] on textarea "hello @ reliance health kindly declinedeep scaling and root planning, deep/sung…" at bounding box center [684, 692] width 877 height 30
click at [296, 699] on textarea "hello @ reliance health kindly declinedeep scaling and root planning, deep/sung…" at bounding box center [684, 692] width 877 height 30
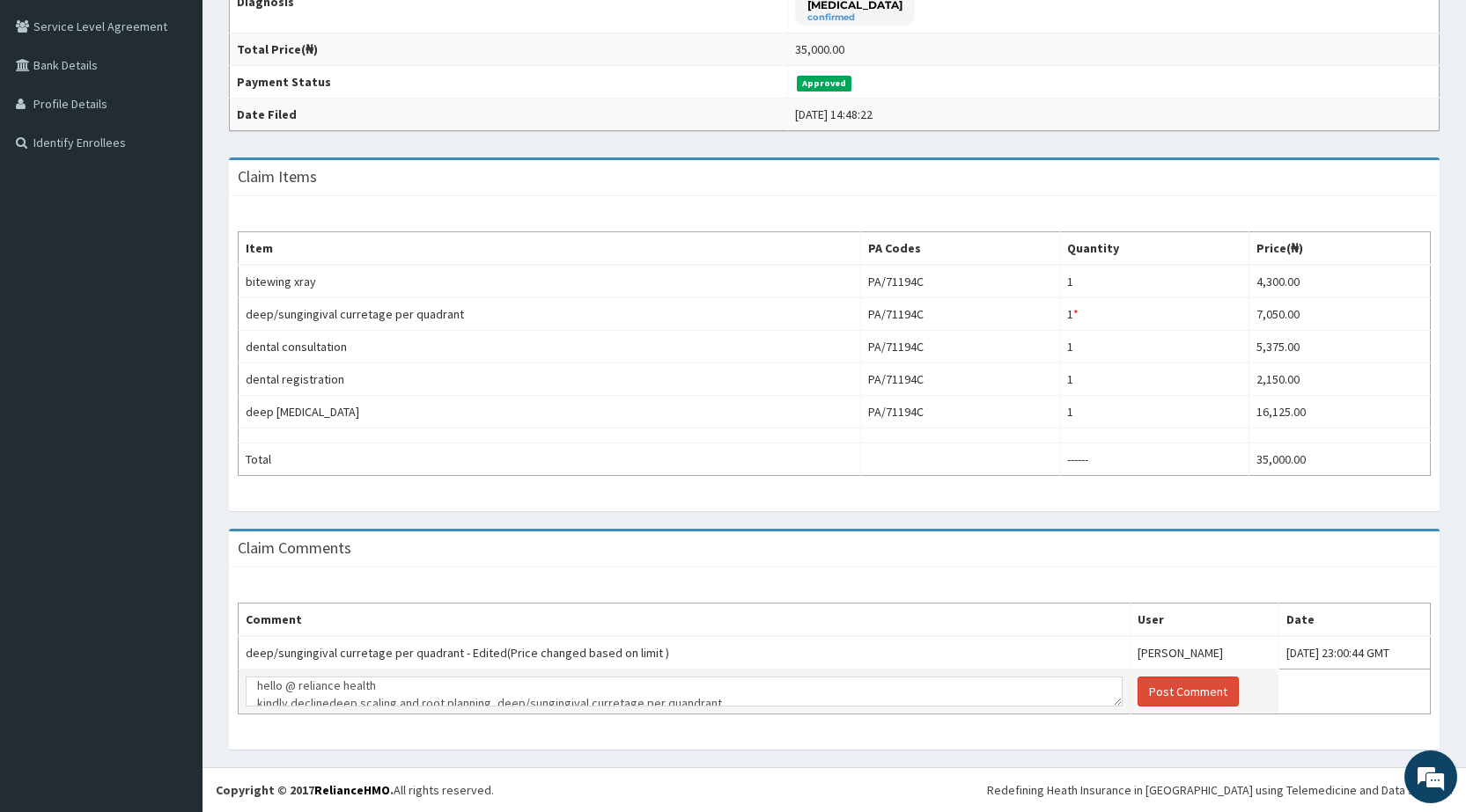
scroll to position [12, 0]
click at [561, 697] on textarea "hello @ reliance health kindly decline deep scaling and root planning, deep/sun…" at bounding box center [684, 692] width 877 height 30
click at [627, 692] on textarea "hello @ reliance health kindly decline deep scaling and root planning, deep/sun…" at bounding box center [684, 692] width 877 height 30
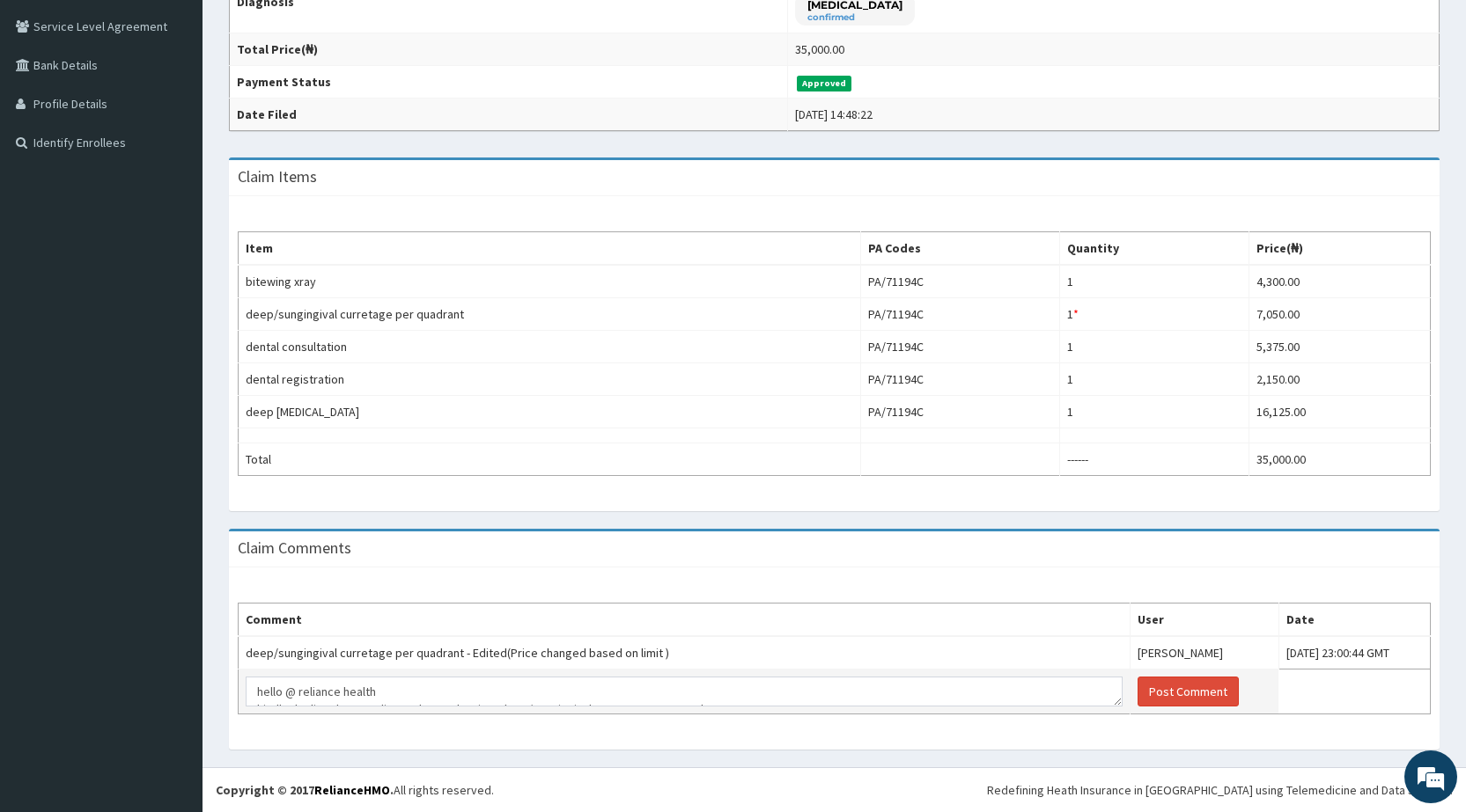
click at [323, 692] on textarea "hello @ reliance health kindly decline deep scaling and root planning, deep/sun…" at bounding box center [684, 692] width 877 height 30
type textarea "hello @ reliance health kindly decline deep scaling and root planning, deep/sun…"
click at [1137, 685] on button "Post Comment" at bounding box center [1188, 692] width 101 height 30
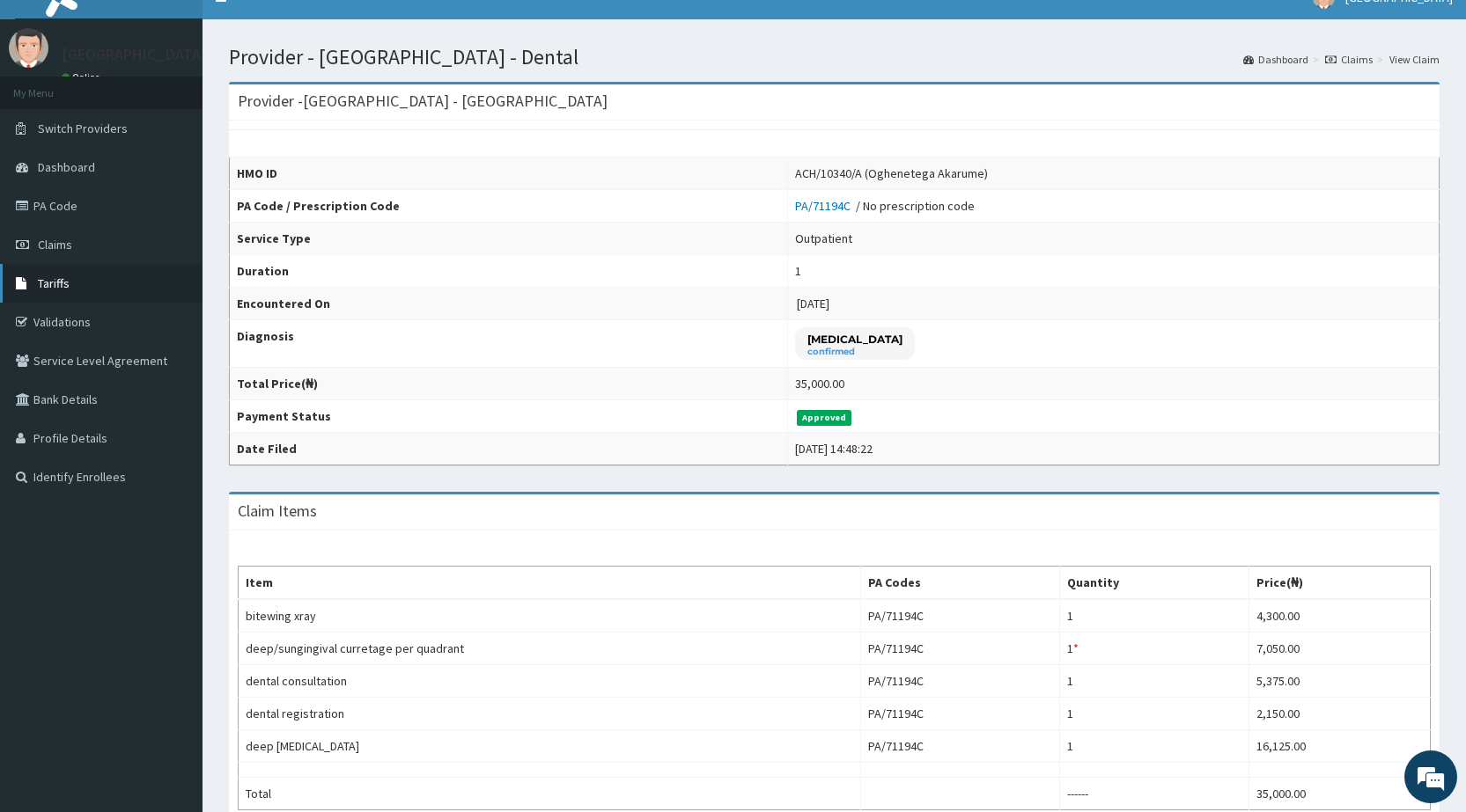
scroll to position [0, 0]
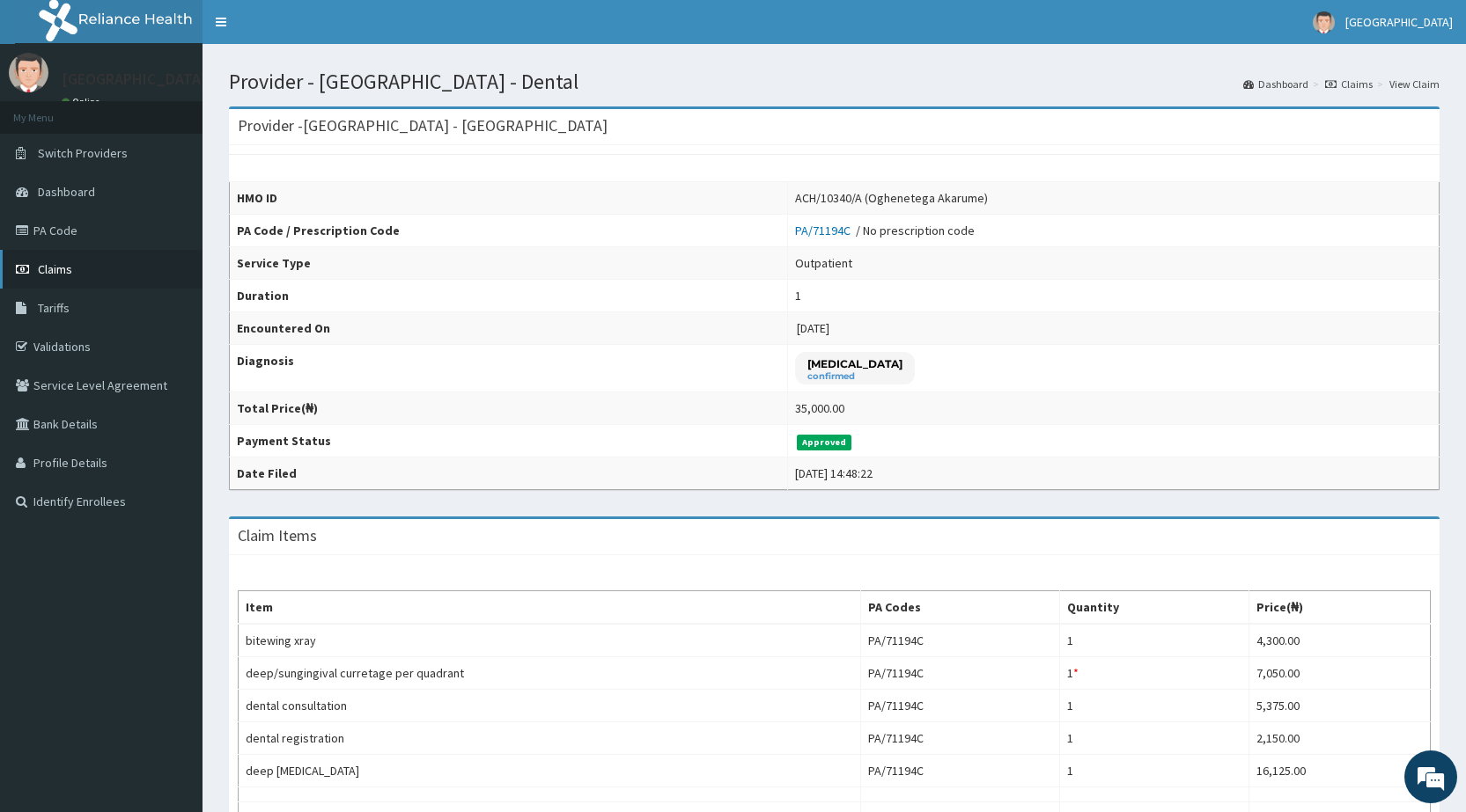
click at [43, 273] on span "Claims" at bounding box center [55, 269] width 35 height 16
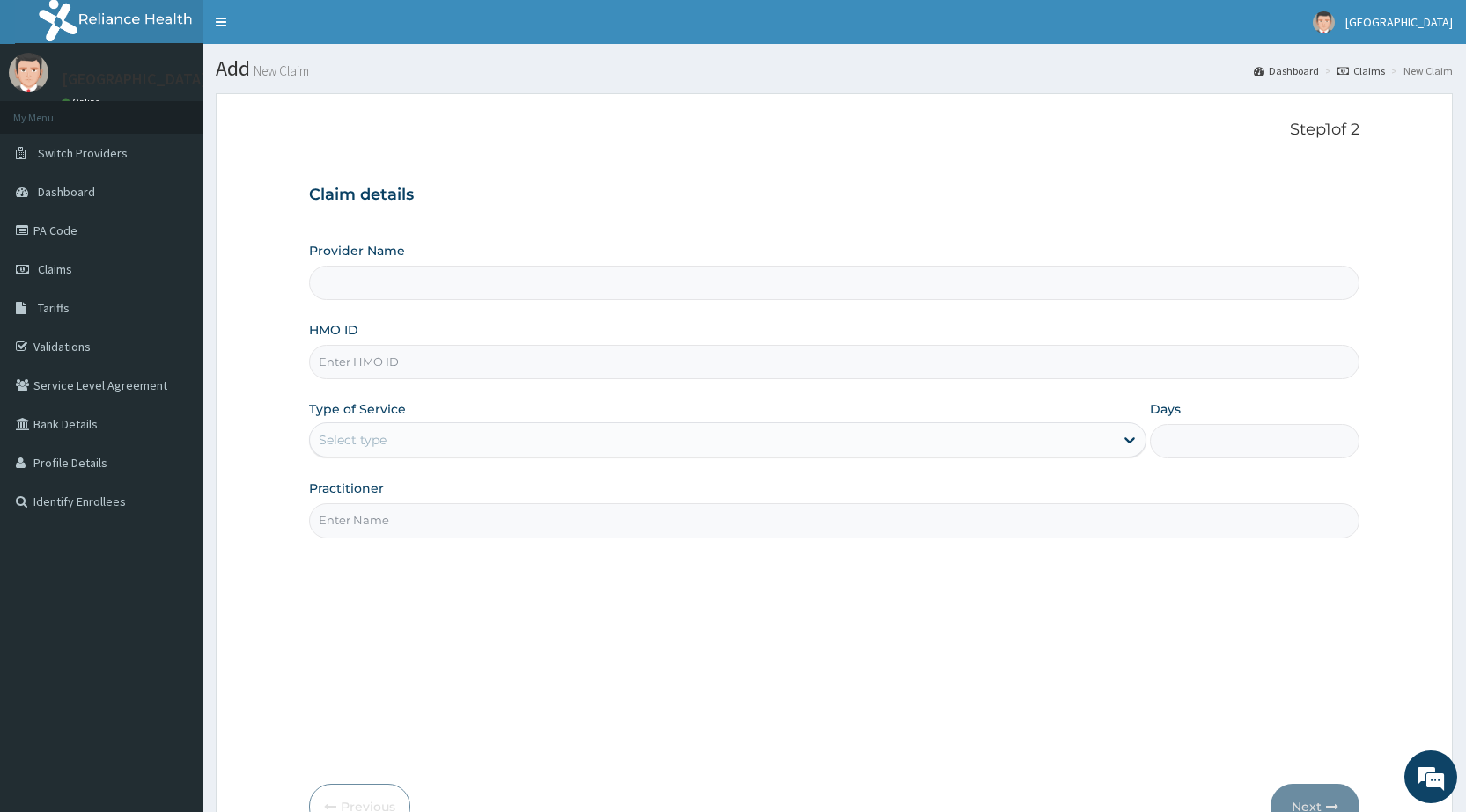
click at [476, 368] on input "HMO ID" at bounding box center [834, 362] width 1051 height 35
type input "[GEOGRAPHIC_DATA] - [GEOGRAPHIC_DATA]"
type input "eln/10110/c"
click at [391, 448] on div "Select type" at bounding box center [711, 440] width 803 height 28
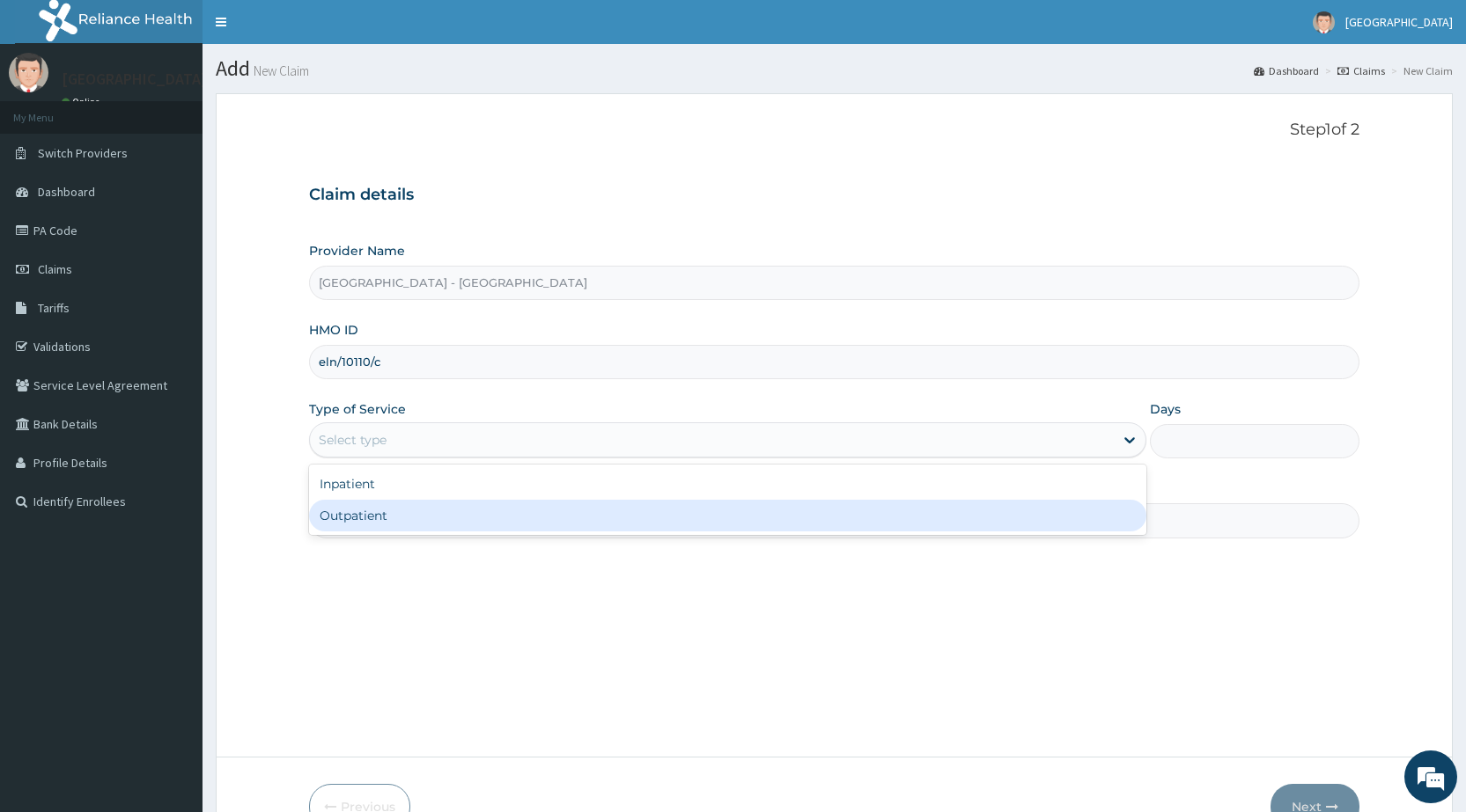
click at [348, 514] on div "Outpatient" at bounding box center [727, 516] width 837 height 32
type input "1"
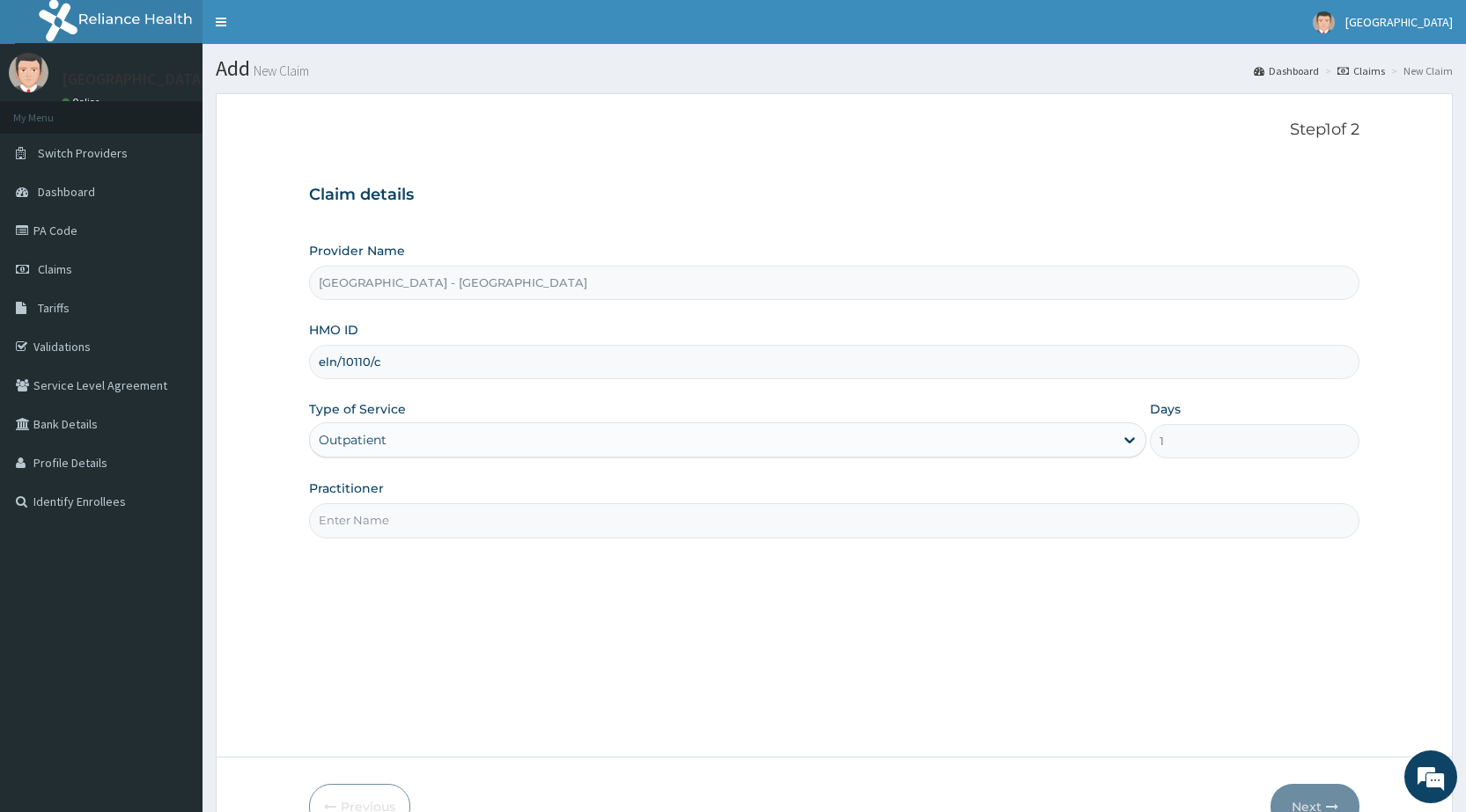
click at [366, 518] on input "Practitioner" at bounding box center [834, 520] width 1051 height 35
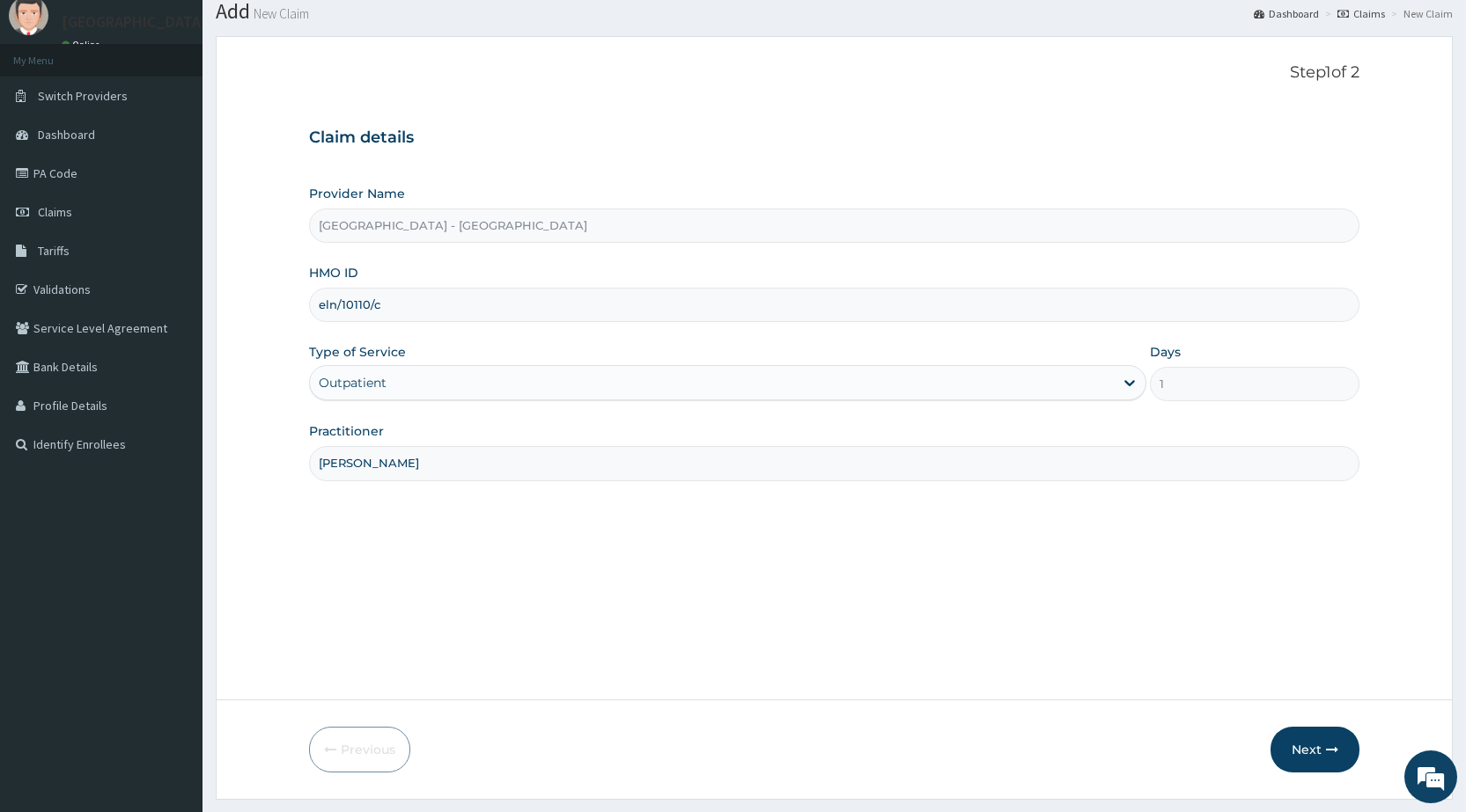
scroll to position [103, 0]
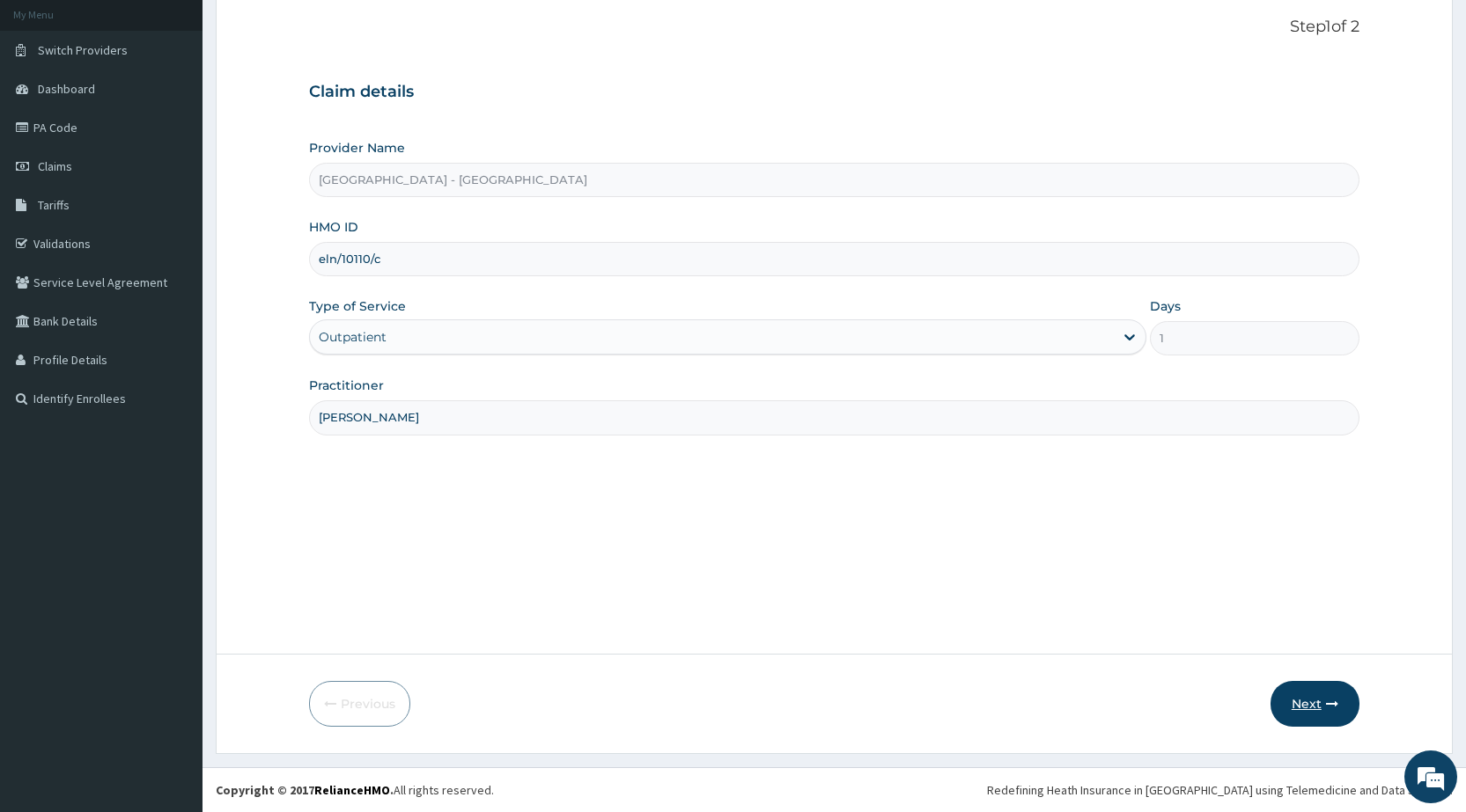
type input "[PERSON_NAME]"
click at [1328, 695] on button "Next" at bounding box center [1315, 704] width 89 height 46
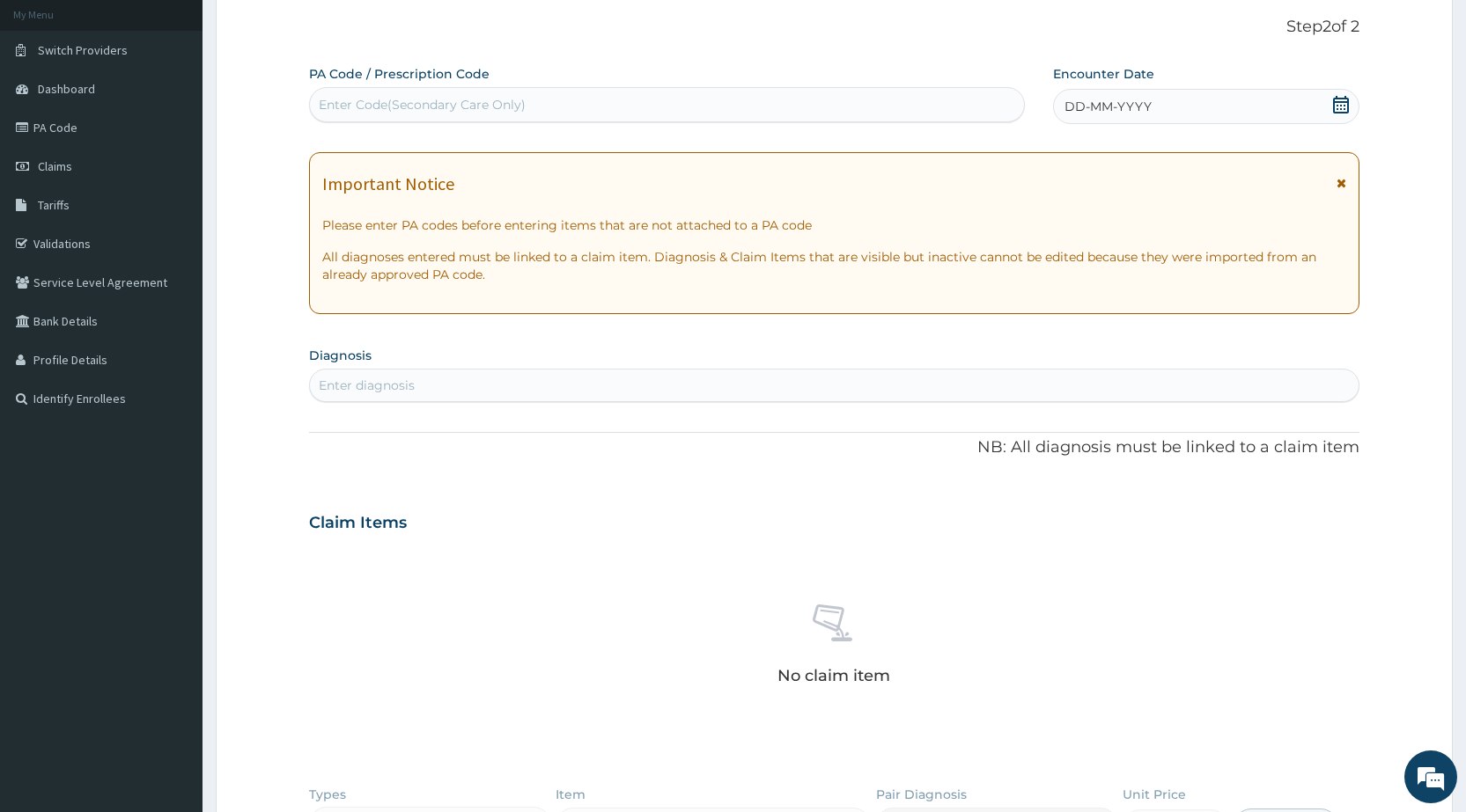
click at [460, 104] on div "Enter Code(Secondary Care Only)" at bounding box center [423, 104] width 207 height 18
type input "PA/94FB4C"
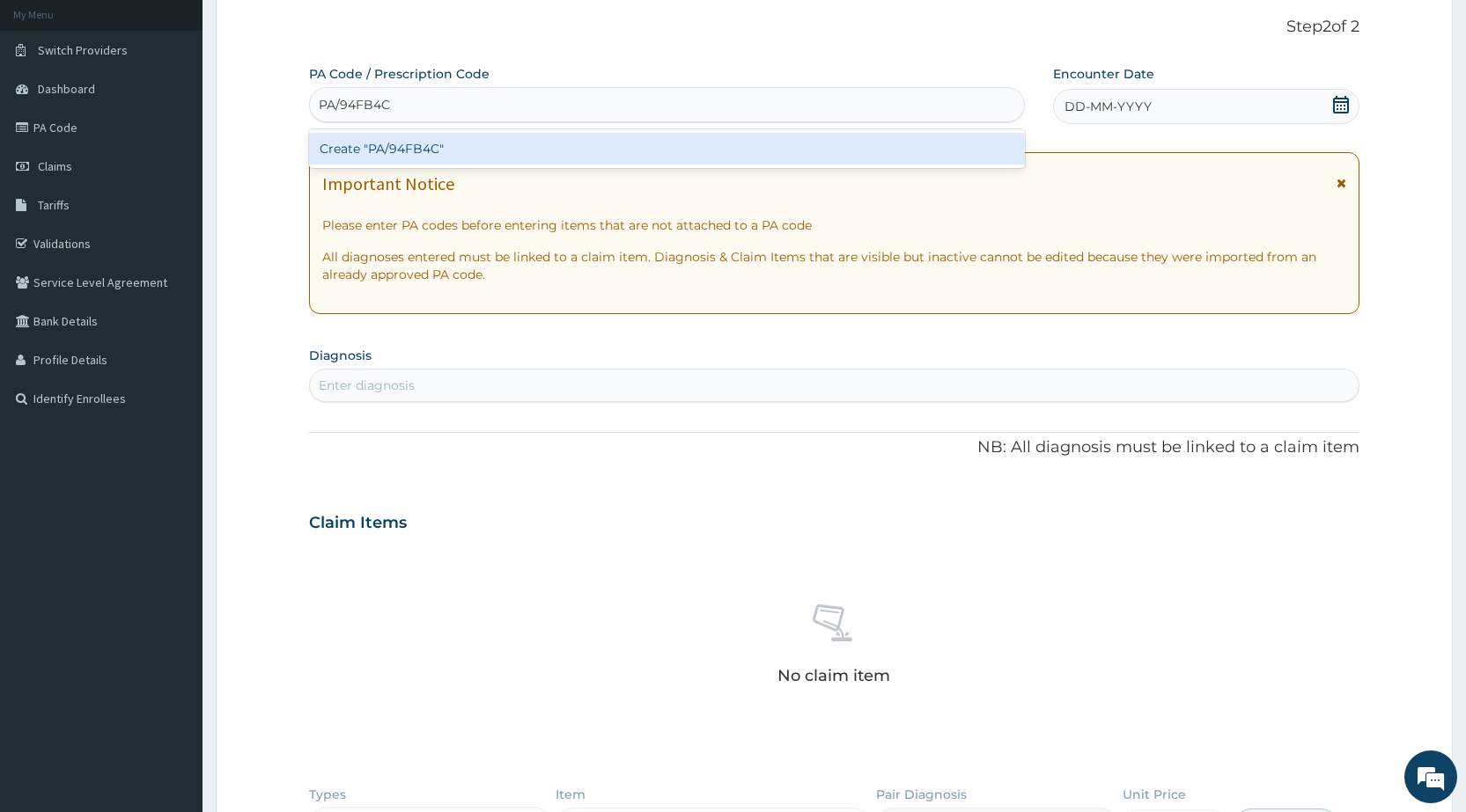
click at [480, 138] on div "Create "PA/94FB4C"" at bounding box center [666, 149] width 715 height 32
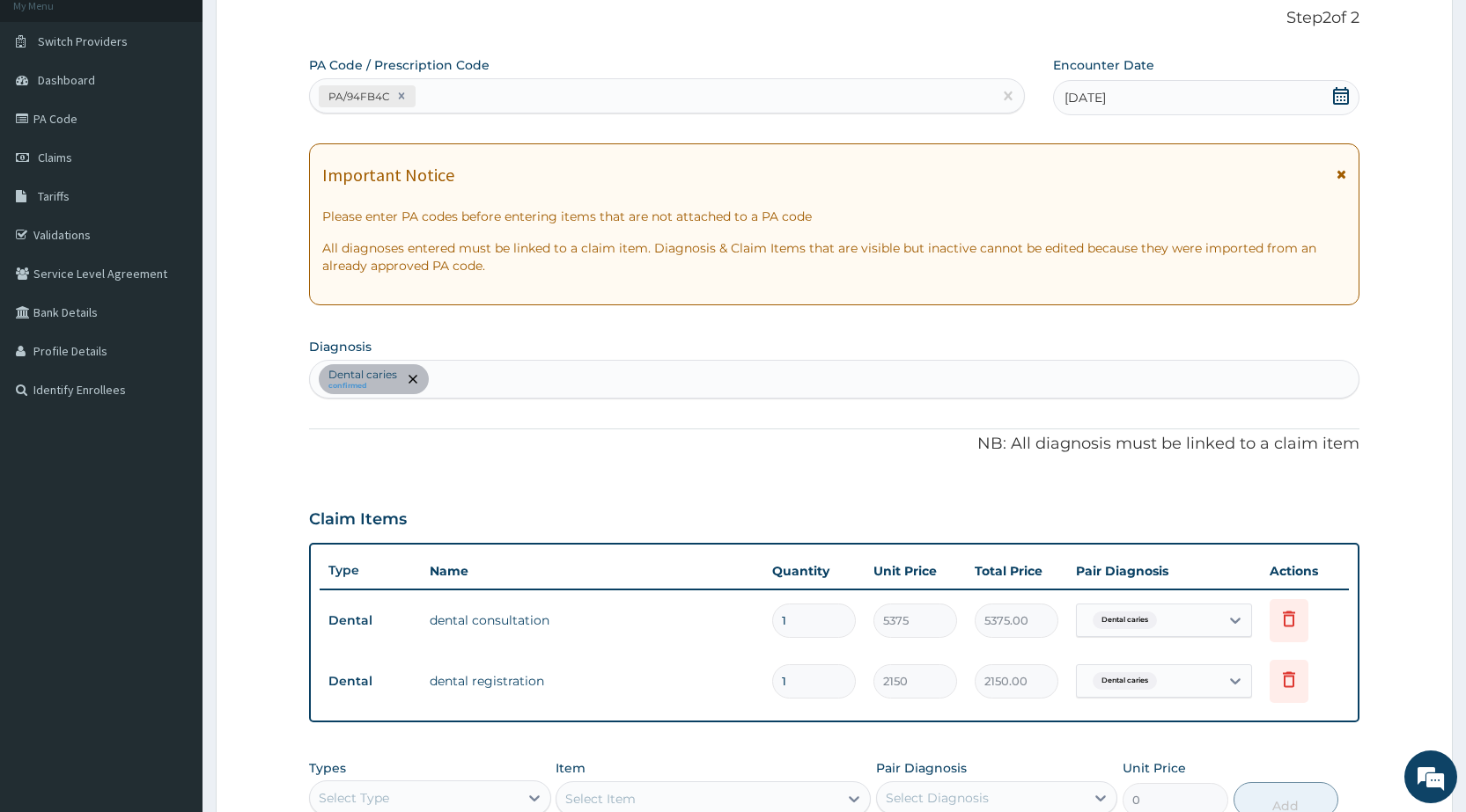
scroll to position [0, 0]
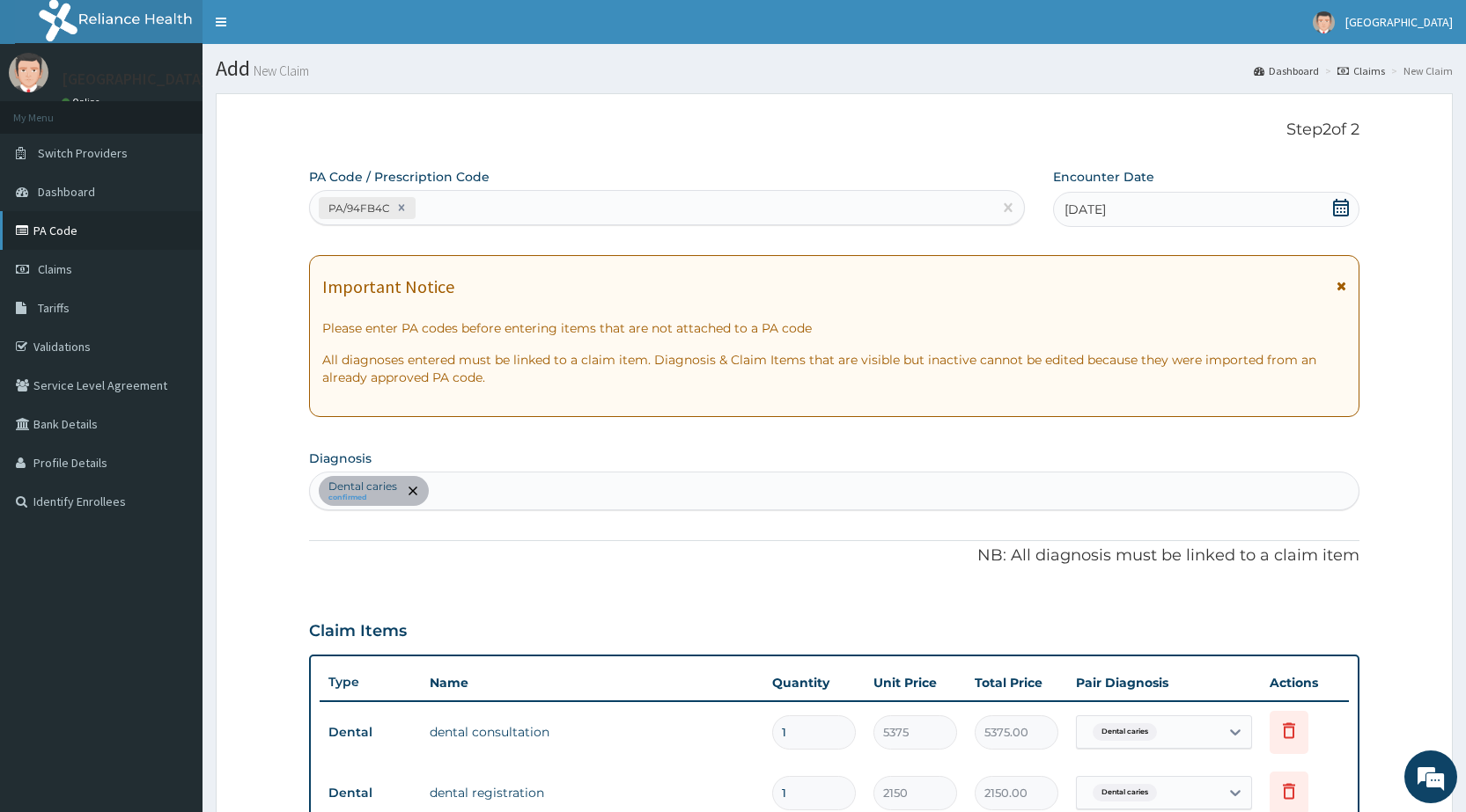
click at [49, 228] on link "PA Code" at bounding box center [101, 231] width 203 height 39
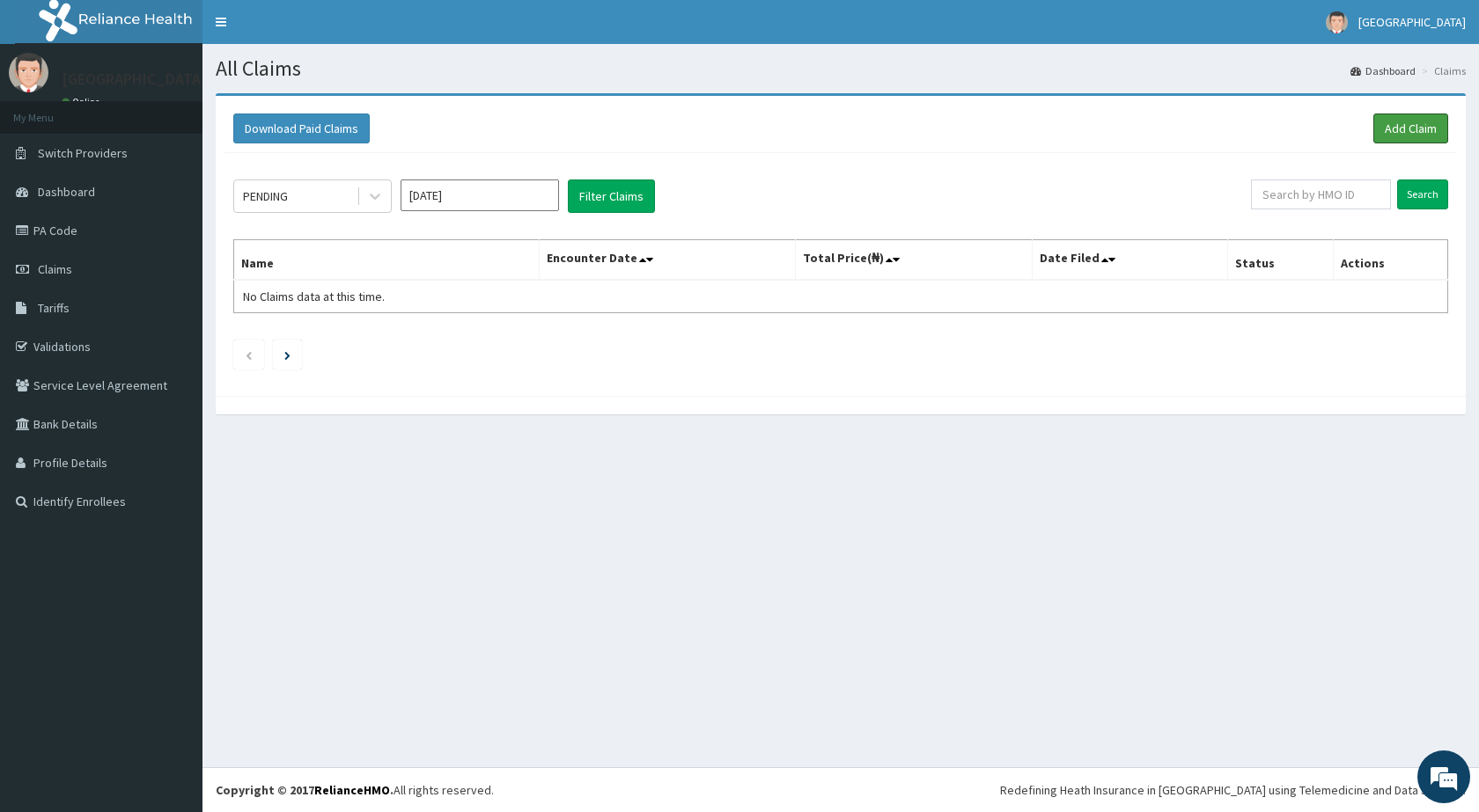
click at [1394, 126] on link "Add Claim" at bounding box center [1410, 128] width 74 height 30
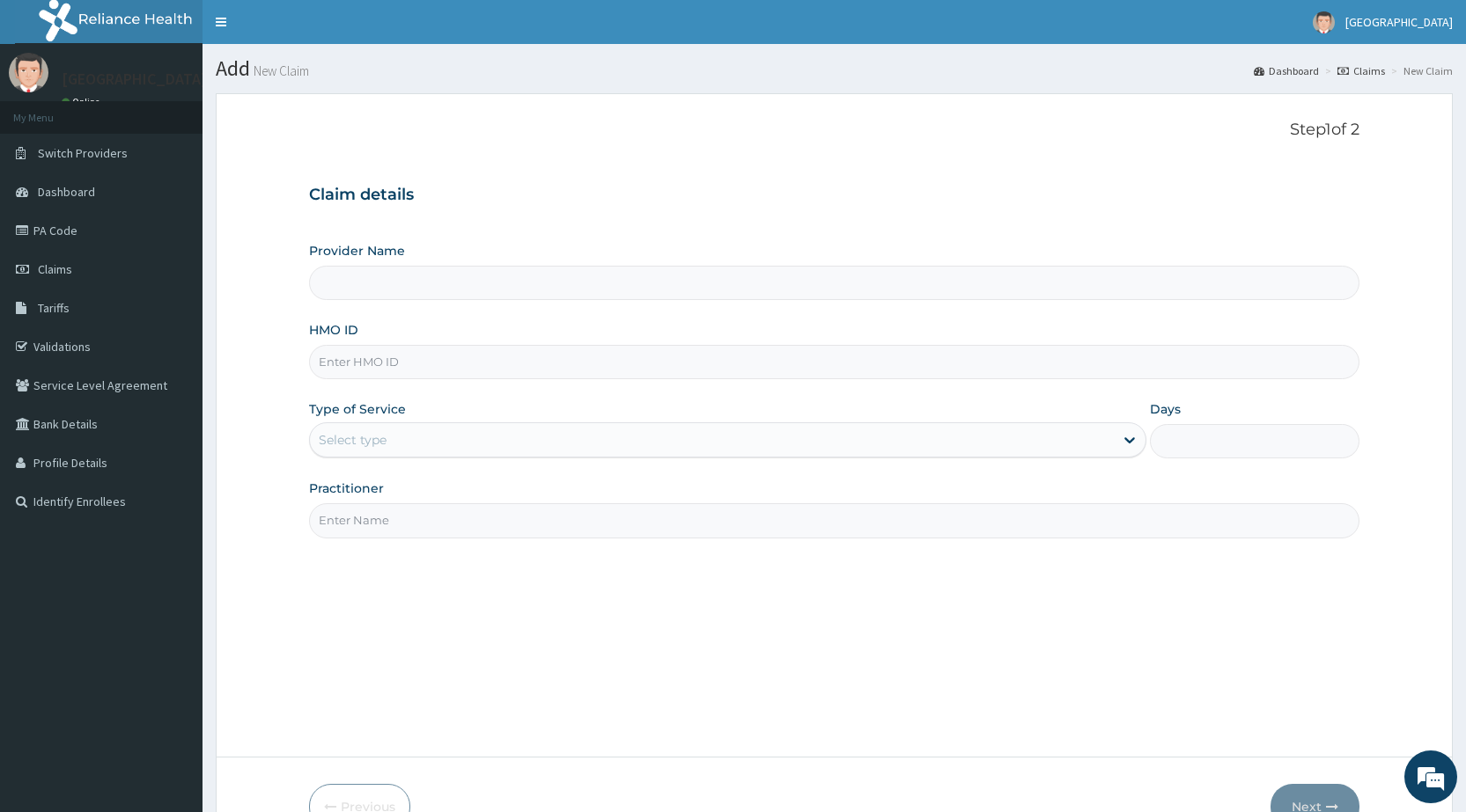
click at [355, 368] on input "HMO ID" at bounding box center [834, 362] width 1051 height 35
type input "EL"
type input "[GEOGRAPHIC_DATA] - [GEOGRAPHIC_DATA]"
type input "ELN/10110/C"
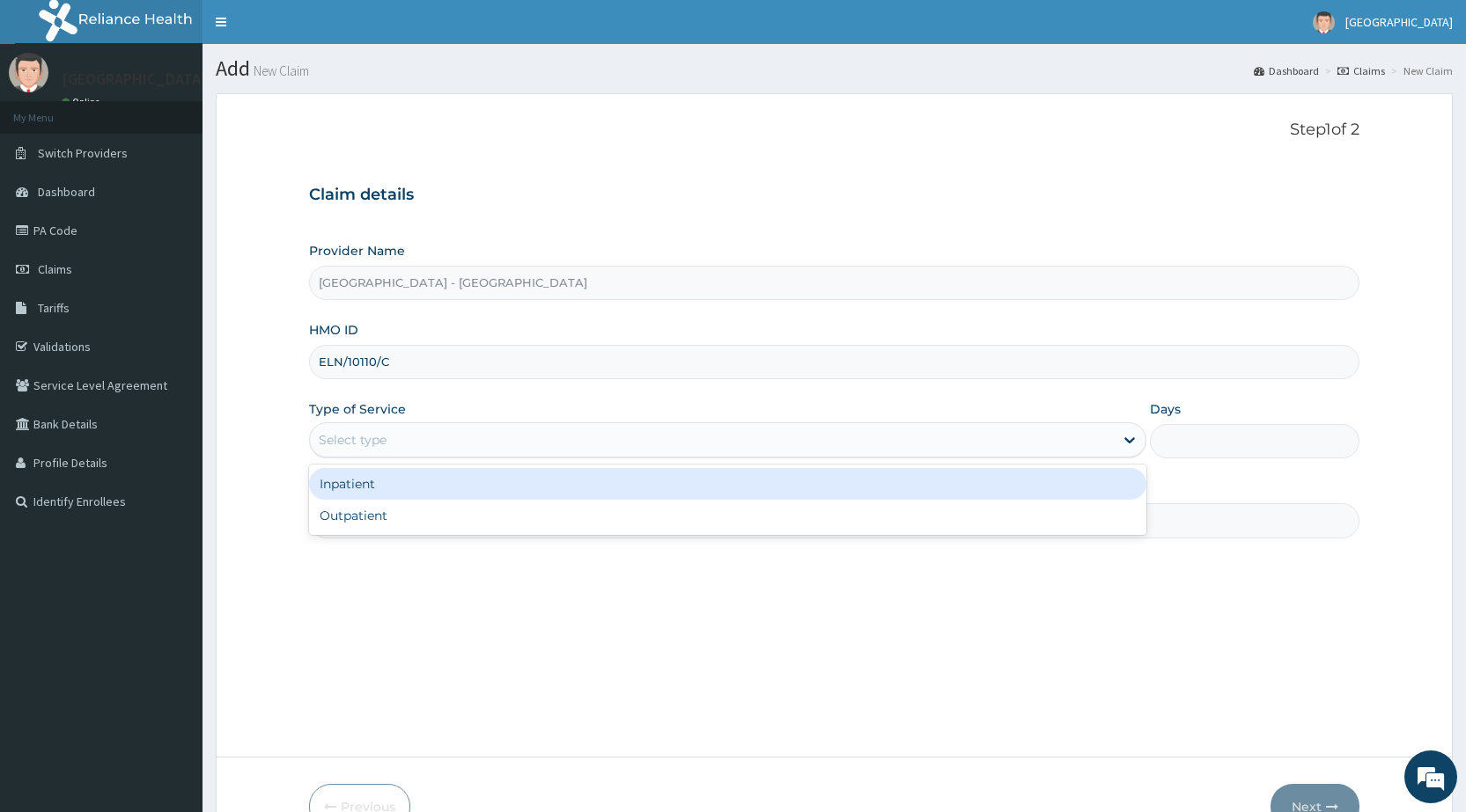
click at [330, 437] on div "Select type" at bounding box center [353, 440] width 68 height 18
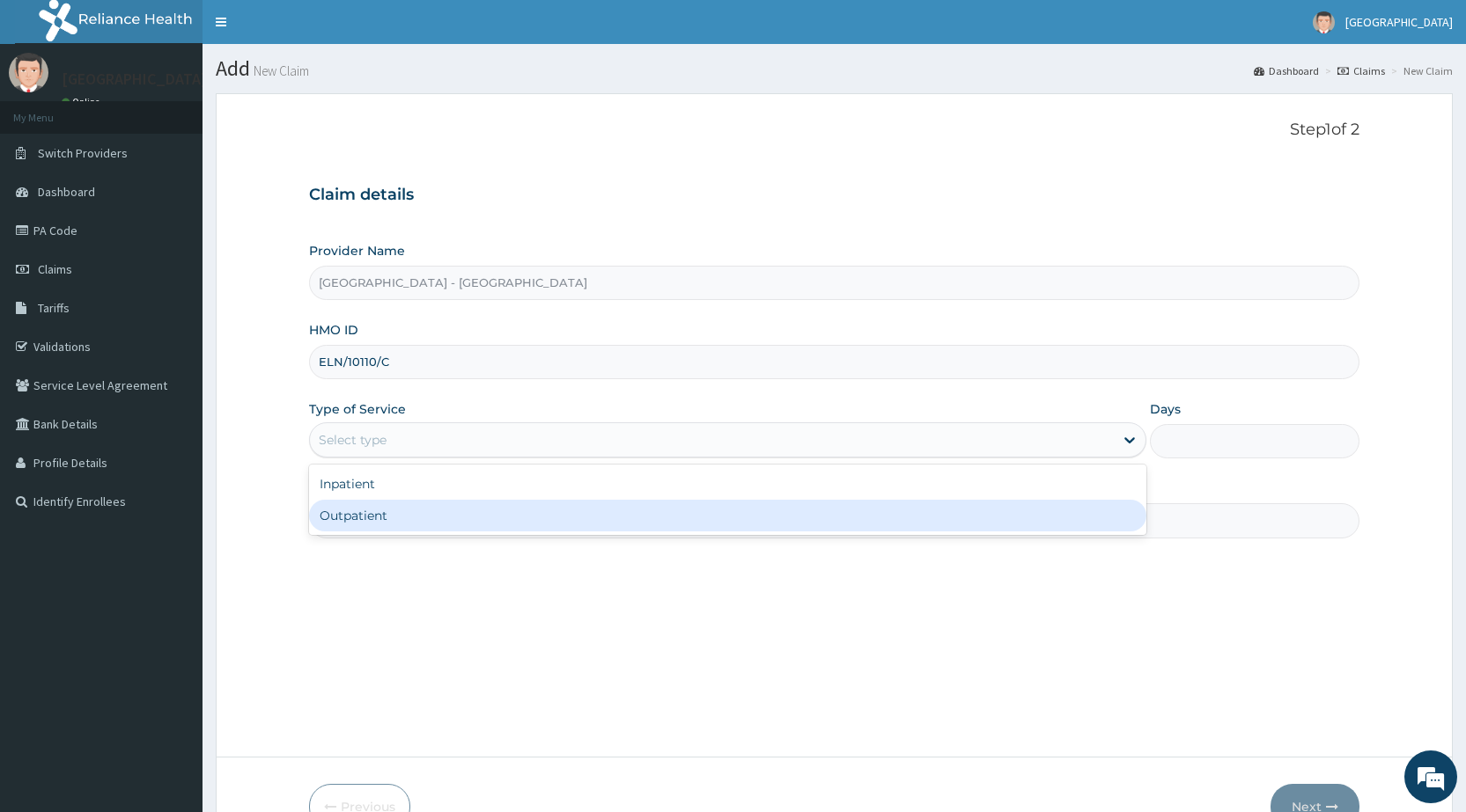
click at [359, 525] on div "Outpatient" at bounding box center [727, 516] width 837 height 32
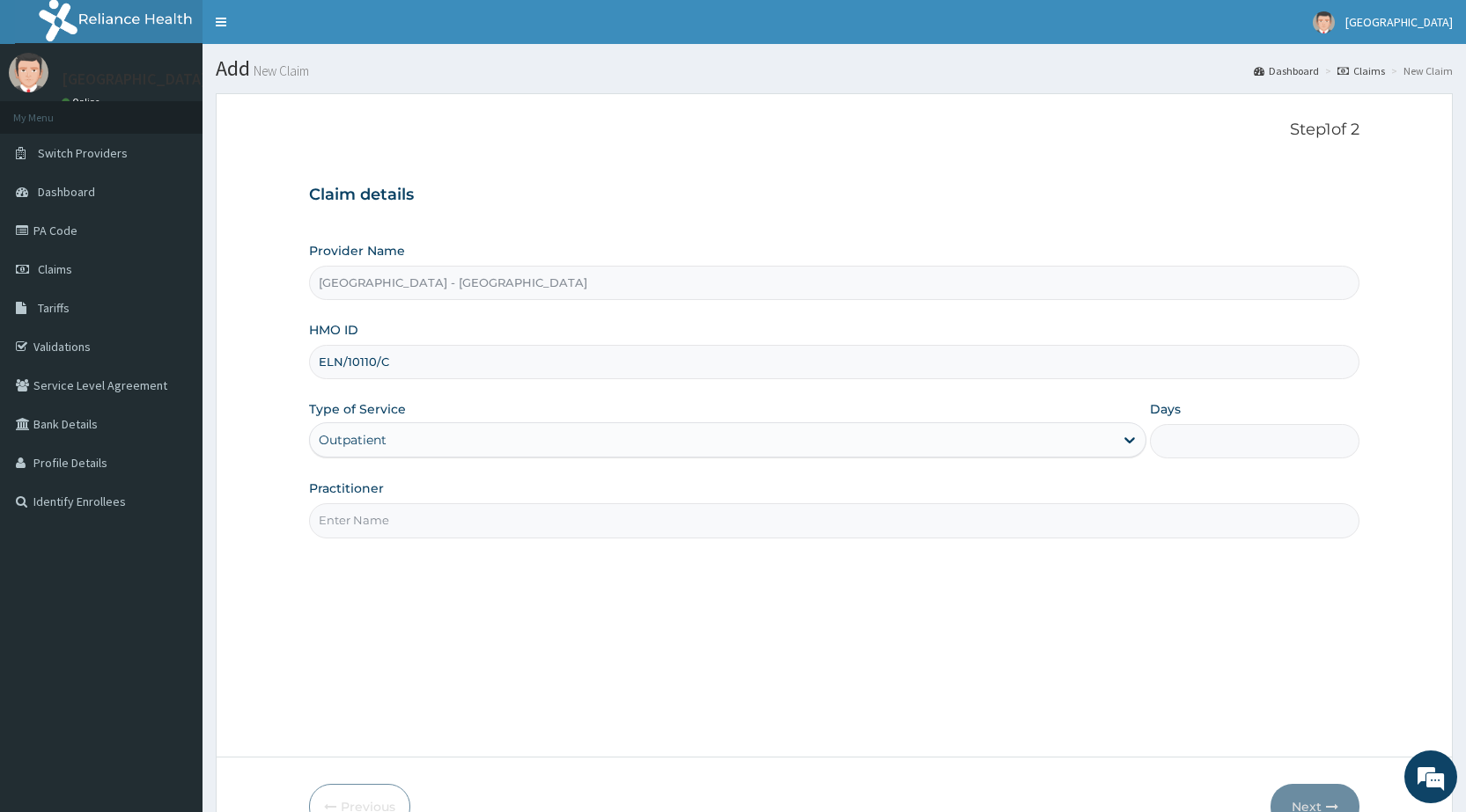
type input "1"
click at [375, 514] on input "Practitioner" at bounding box center [834, 520] width 1051 height 35
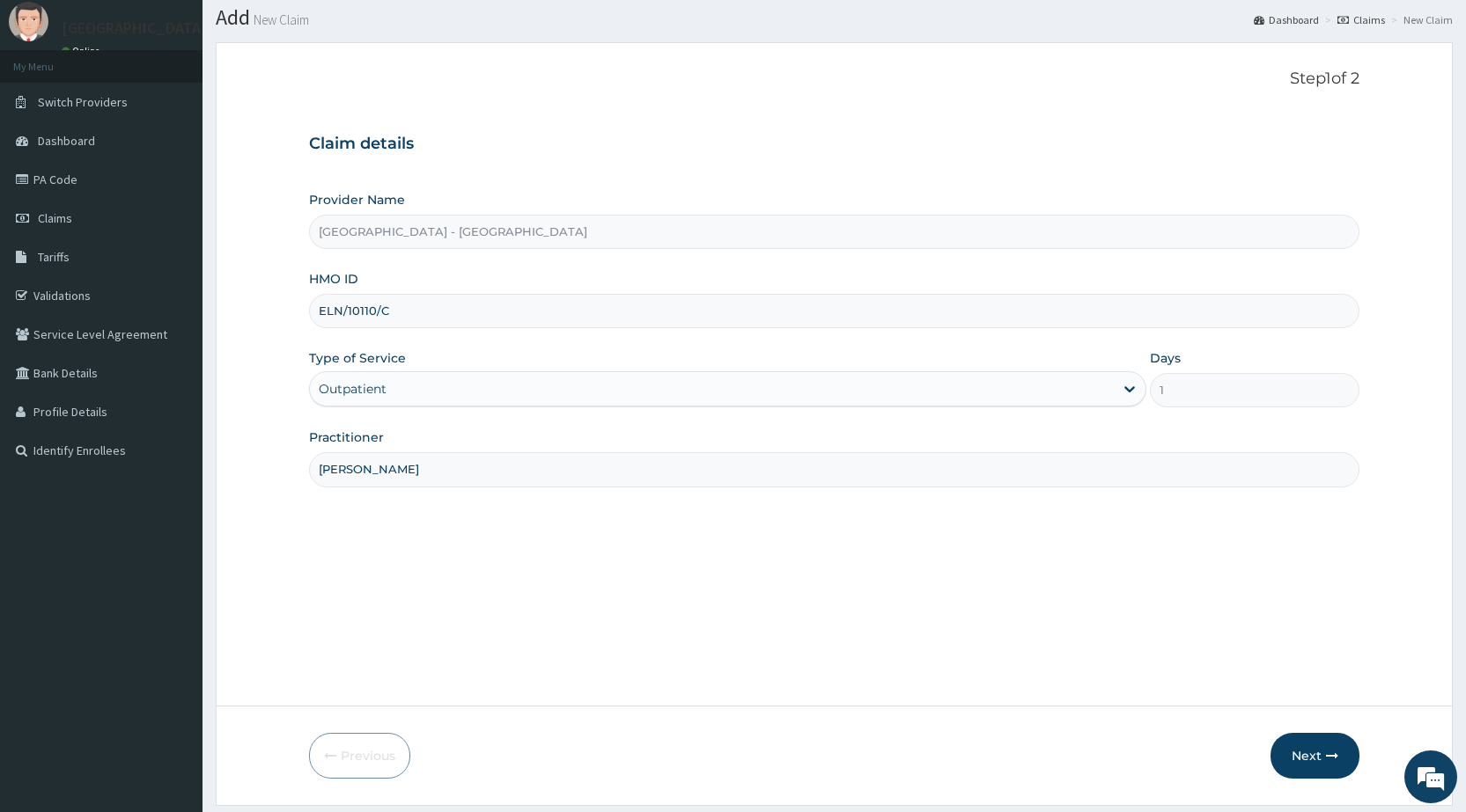
scroll to position [103, 0]
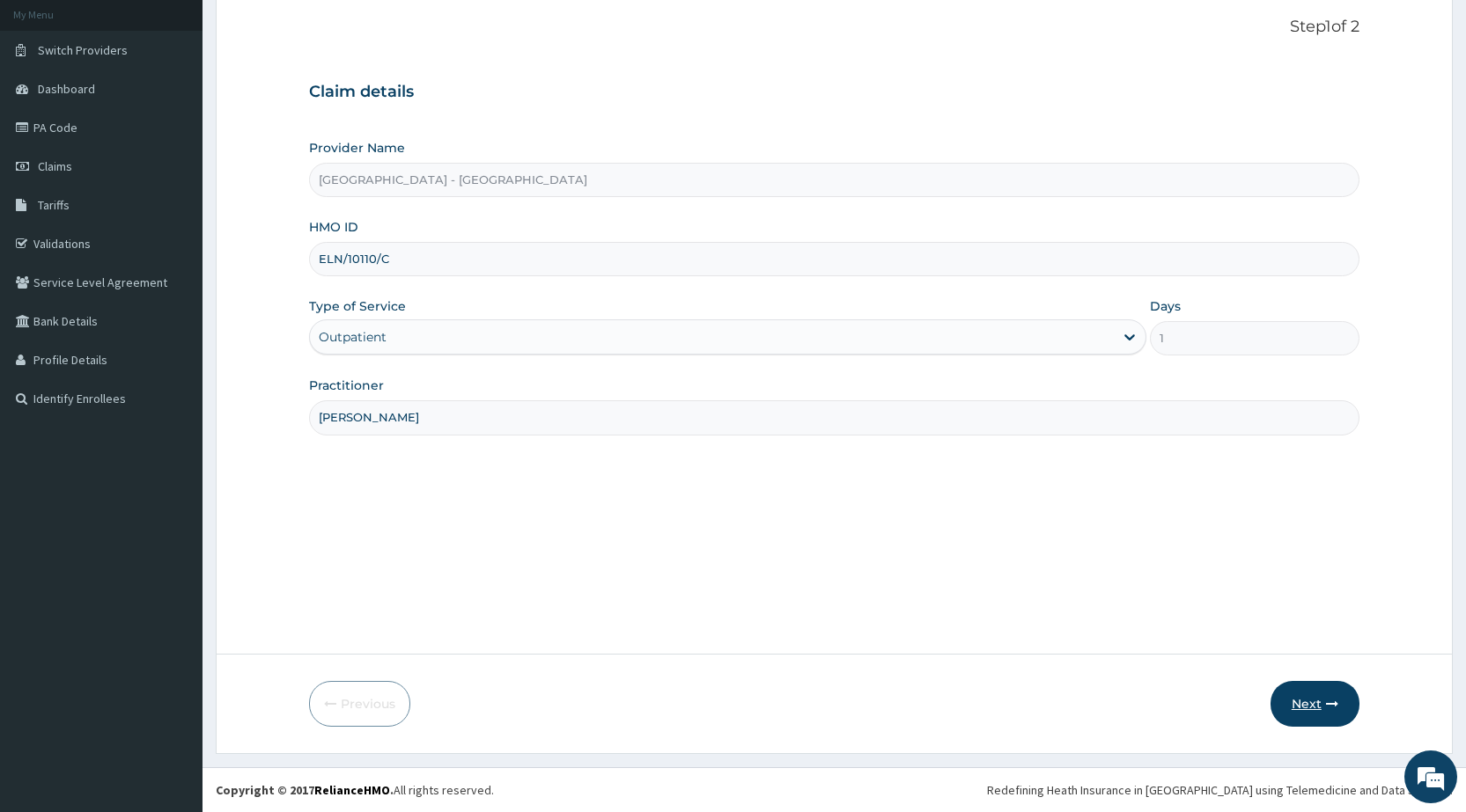
type input "[PERSON_NAME]"
click at [1318, 690] on button "Next" at bounding box center [1315, 704] width 89 height 46
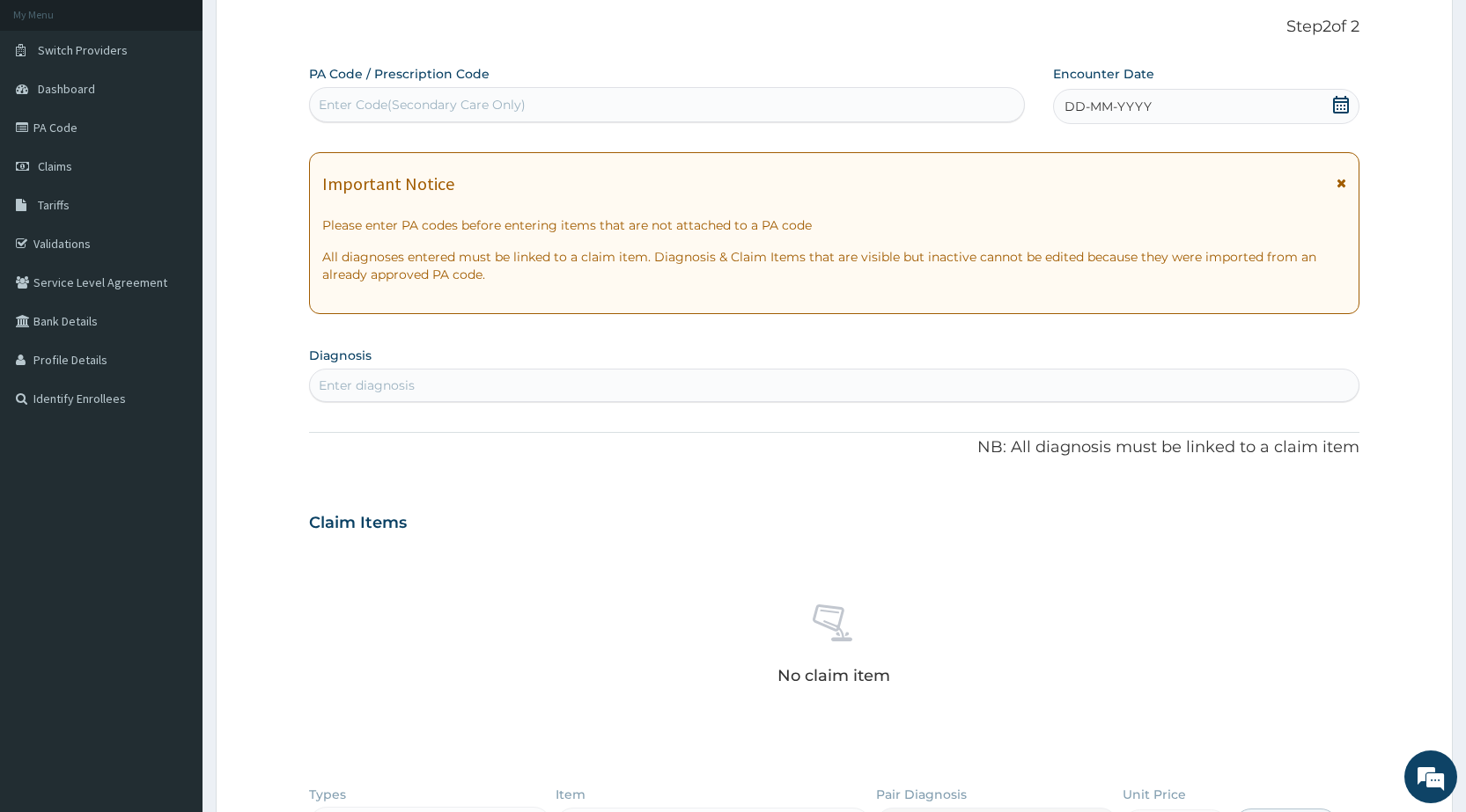
click at [353, 100] on div "Enter Code(Secondary Care Only)" at bounding box center [423, 104] width 207 height 18
type input "PA/94FB4C"
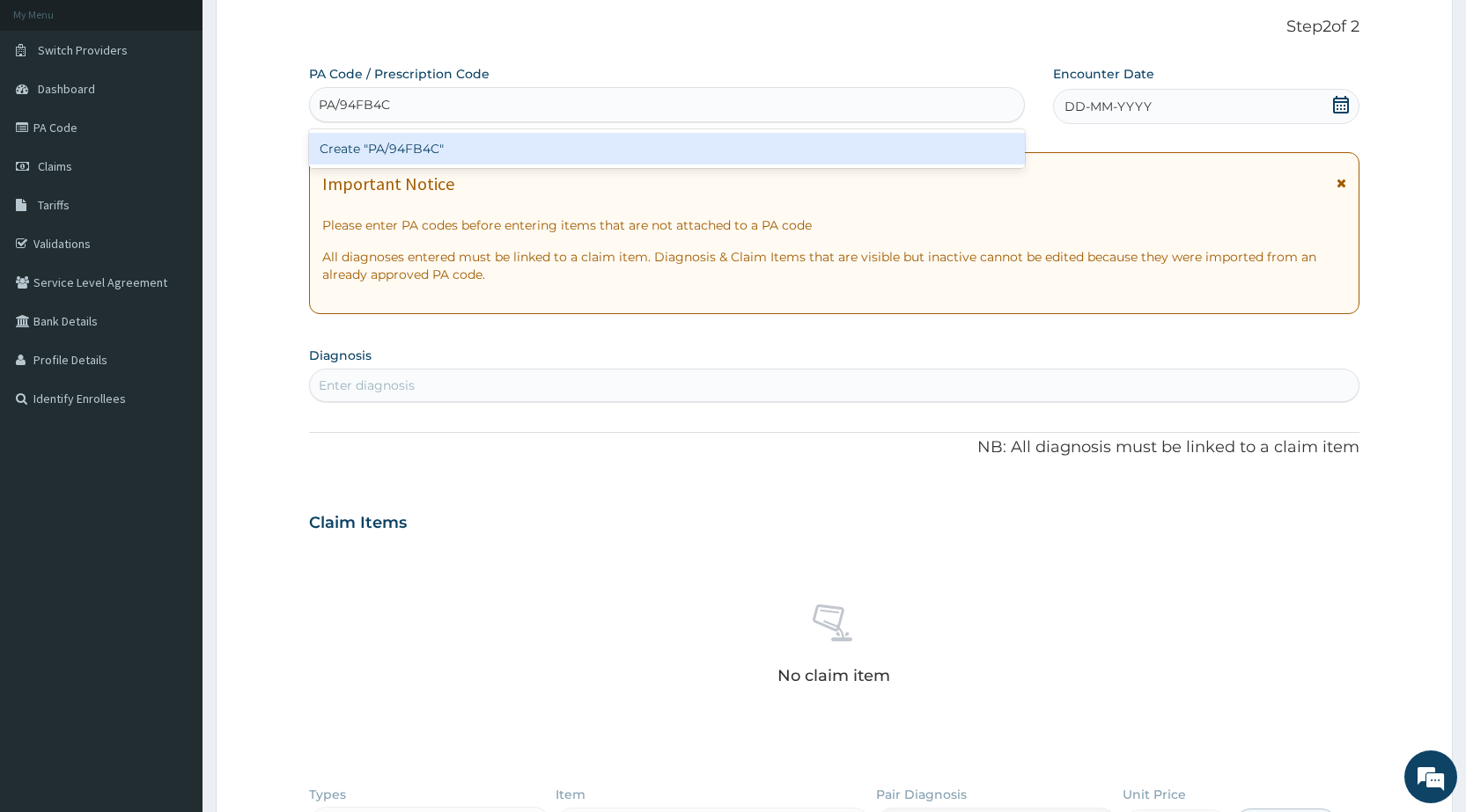
click at [409, 151] on div "Create "PA/94FB4C"" at bounding box center [666, 149] width 715 height 32
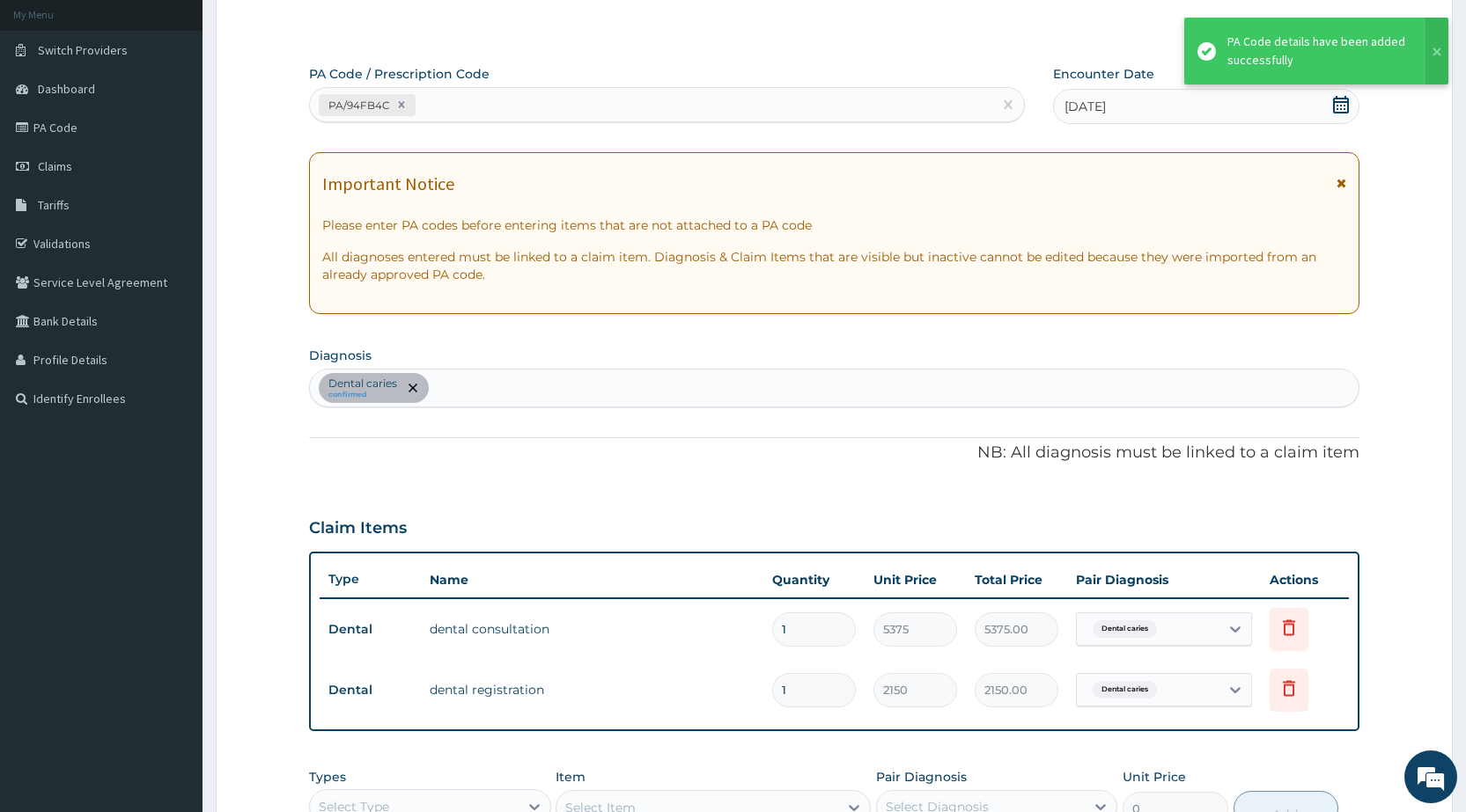
click at [523, 113] on div "PA/94FB4C" at bounding box center [650, 104] width 681 height 29
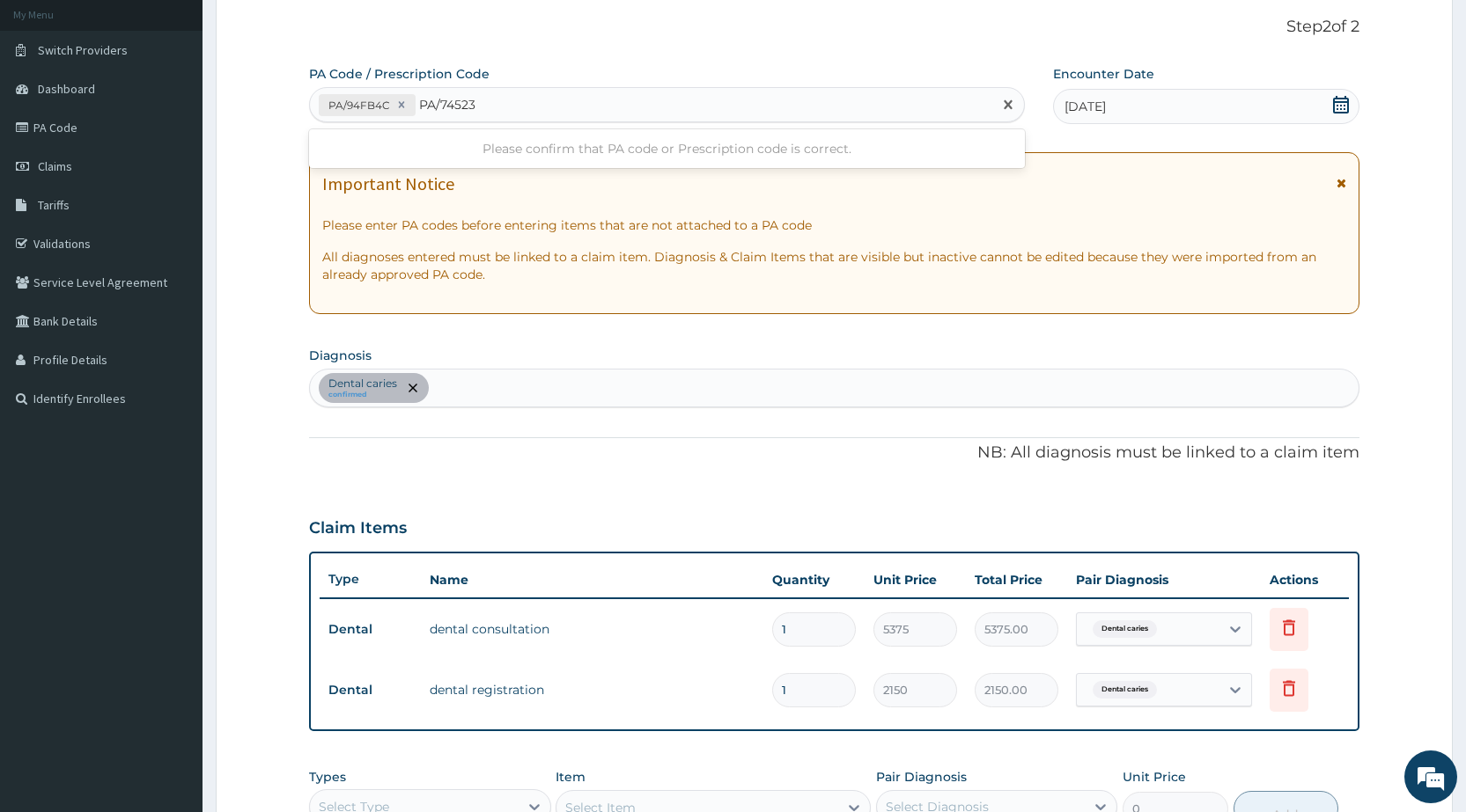
type input "PA/745234"
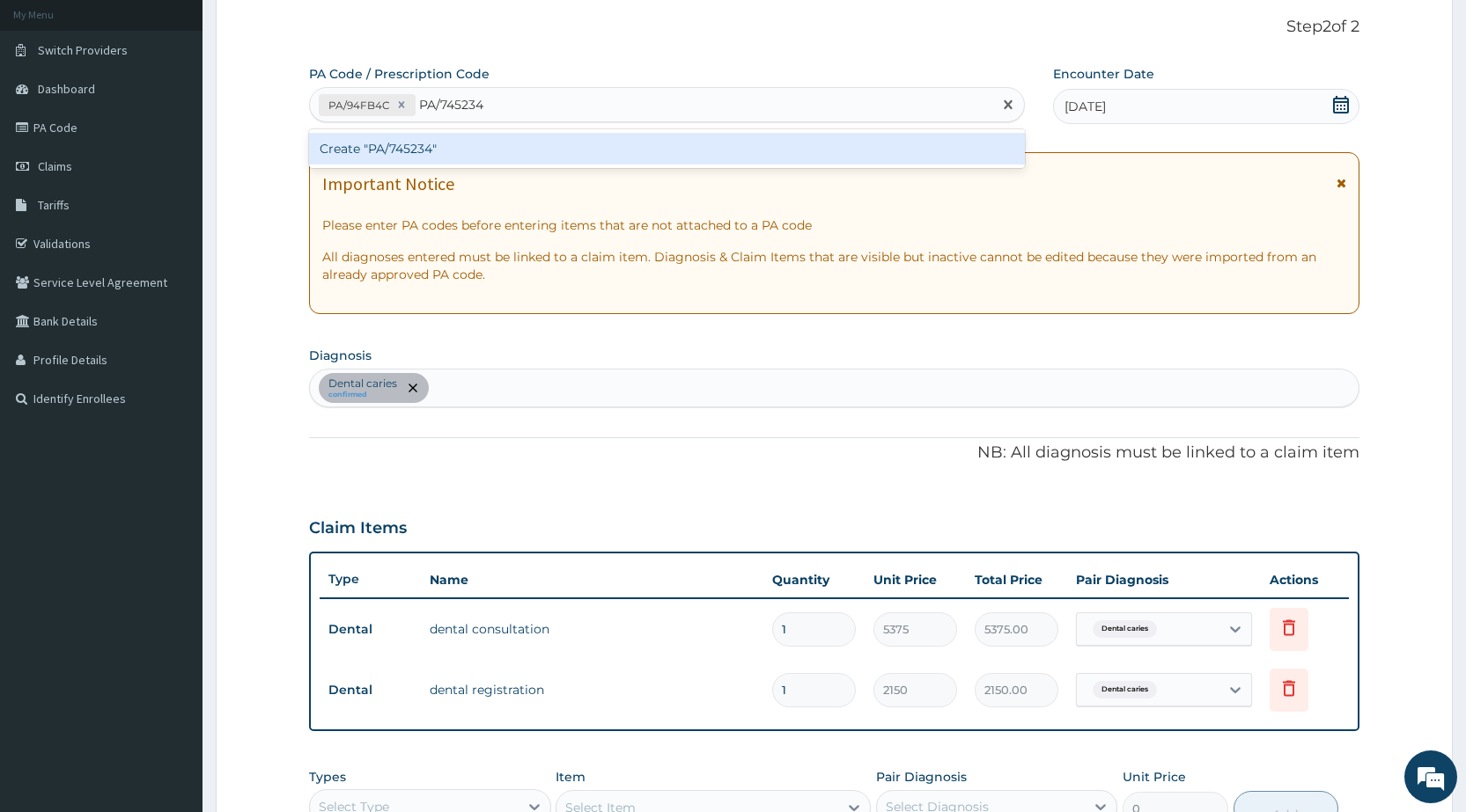
click at [570, 143] on div "Create "PA/745234"" at bounding box center [666, 149] width 715 height 32
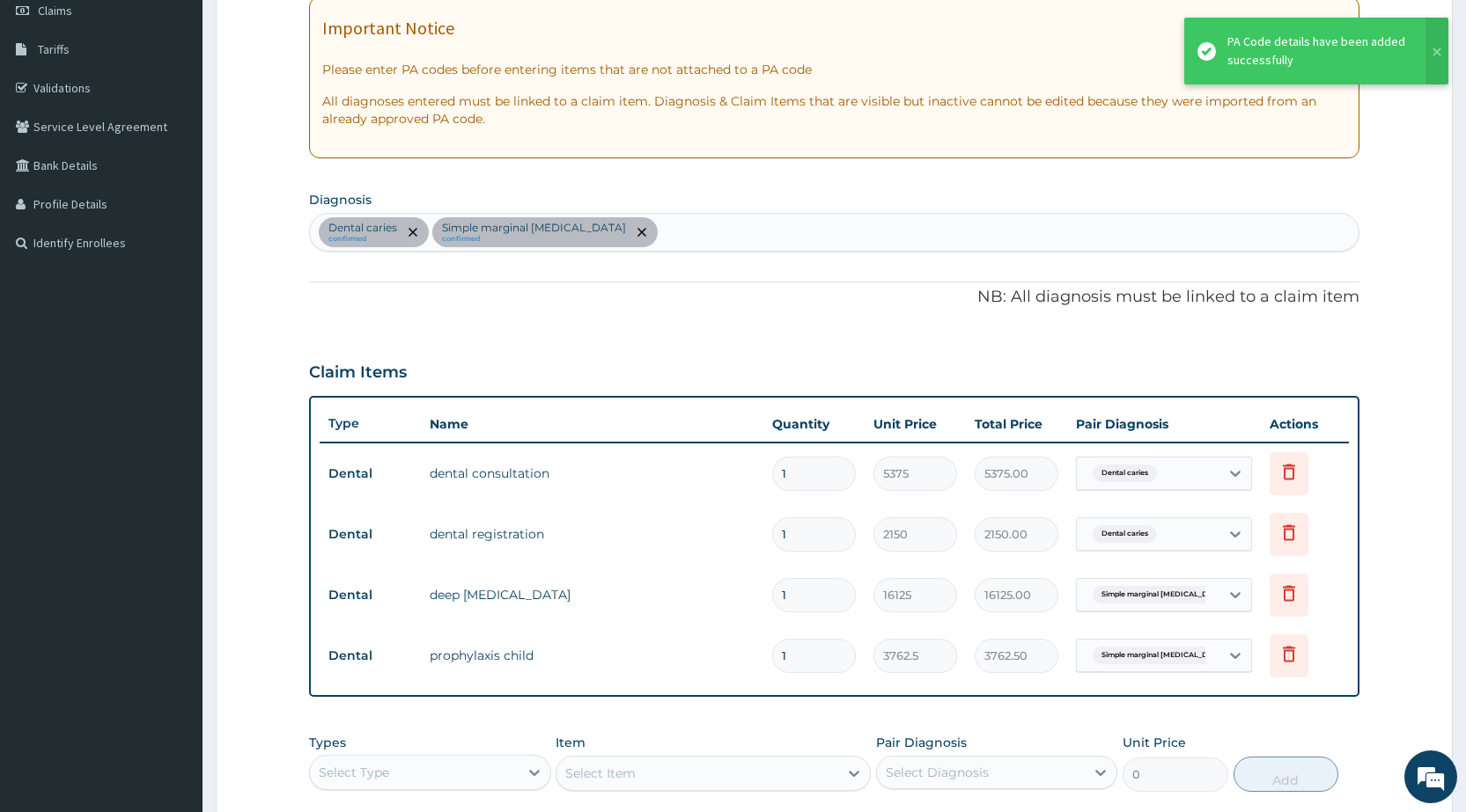
scroll to position [555, 0]
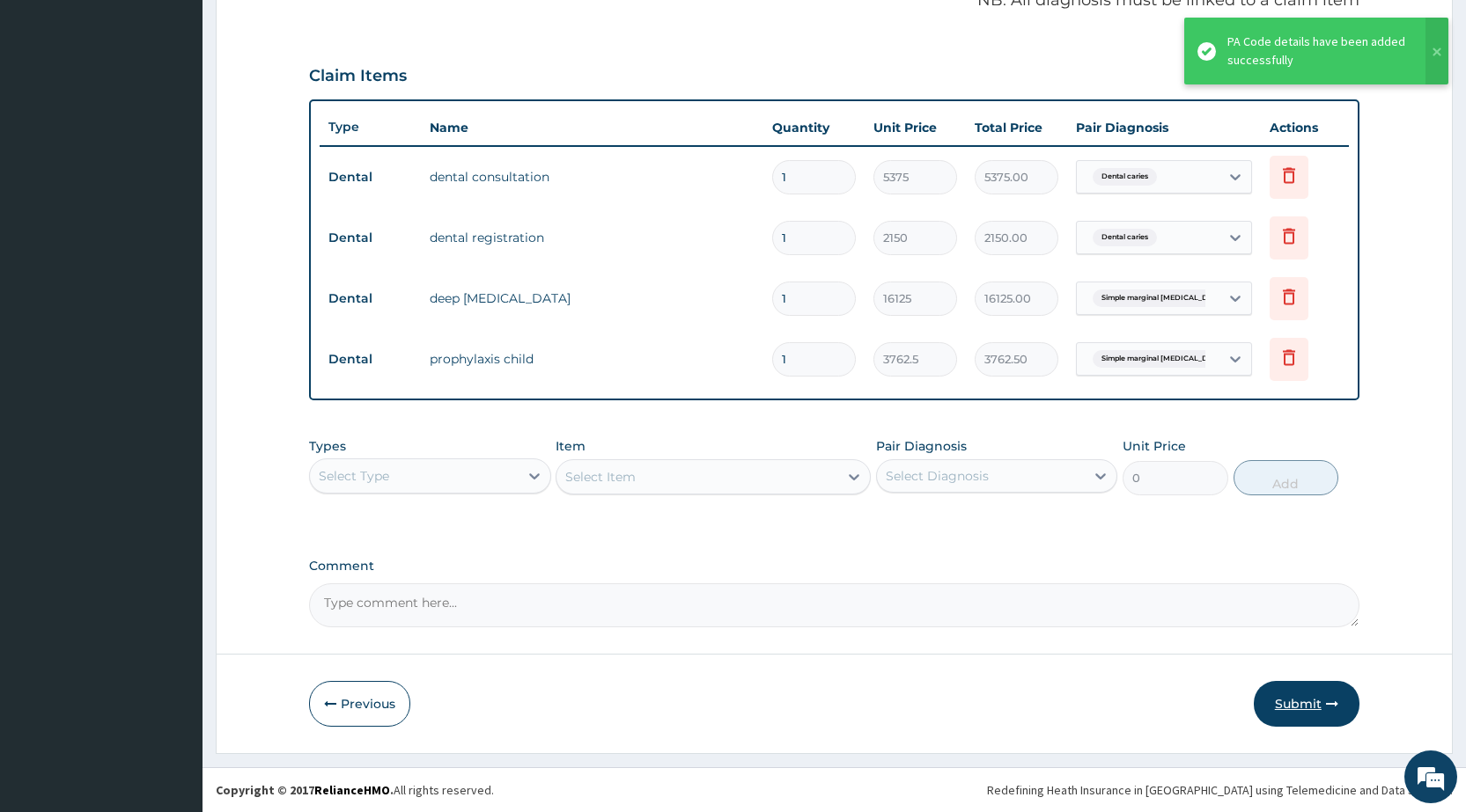
click at [1296, 703] on button "Submit" at bounding box center [1306, 704] width 105 height 46
